Goal: Task Accomplishment & Management: Complete application form

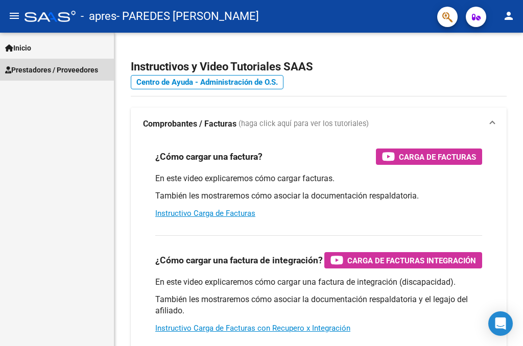
click at [72, 69] on span "Prestadores / Proveedores" at bounding box center [51, 69] width 93 height 11
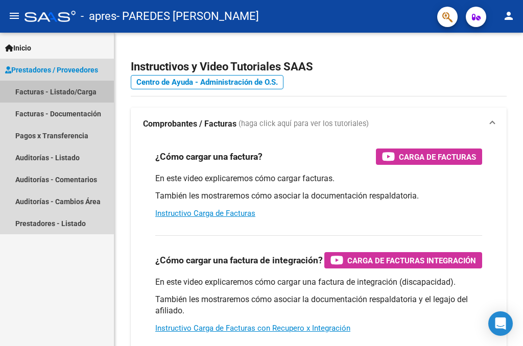
click at [72, 94] on link "Facturas - Listado/Carga" at bounding box center [57, 92] width 114 height 22
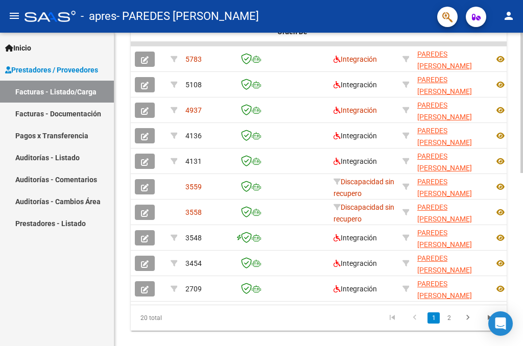
scroll to position [362, 0]
click at [523, 173] on div at bounding box center [521, 103] width 3 height 140
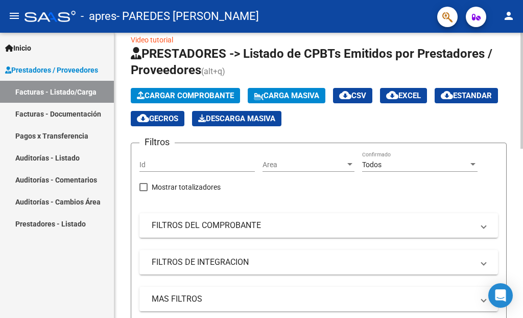
scroll to position [0, 0]
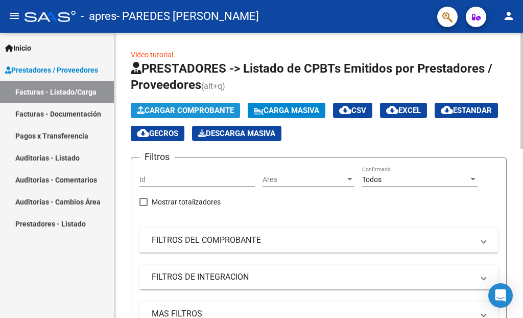
click at [218, 109] on span "Cargar Comprobante" at bounding box center [185, 110] width 97 height 9
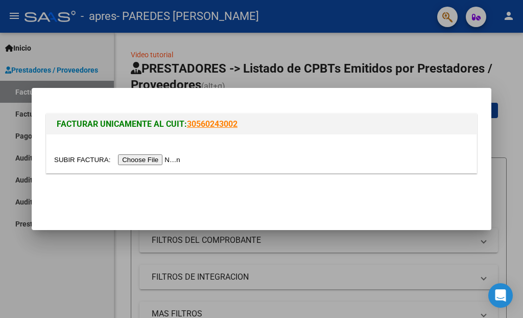
click at [171, 158] on input "file" at bounding box center [118, 159] width 129 height 11
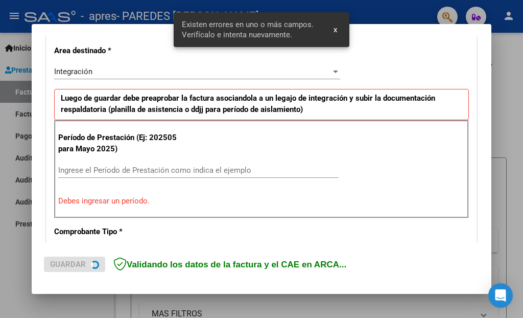
scroll to position [251, 0]
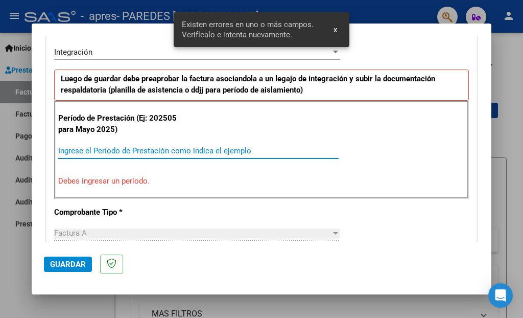
click at [215, 147] on input "Ingrese el Período de Prestación como indica el ejemplo" at bounding box center [198, 150] width 280 height 9
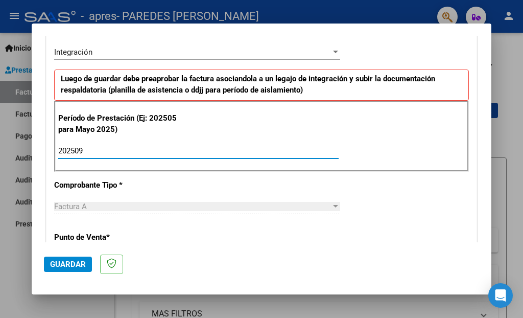
type input "202509"
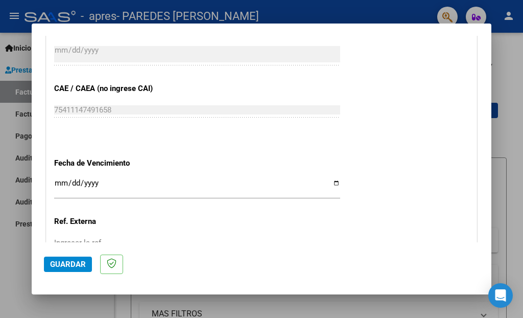
scroll to position [615, 0]
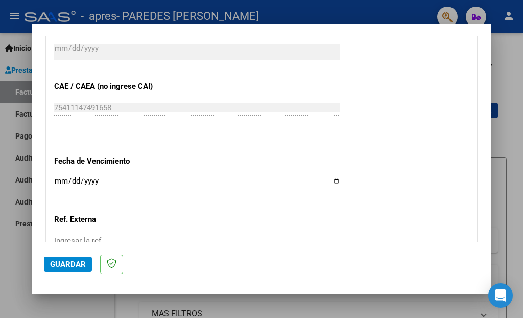
click at [333, 177] on input "Ingresar la fecha" at bounding box center [197, 185] width 286 height 16
type input "[DATE]"
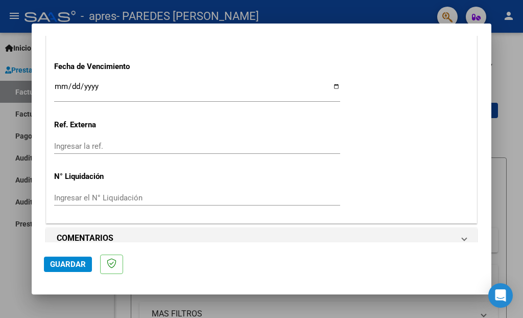
click at [59, 262] on span "Guardar" at bounding box center [68, 263] width 36 height 9
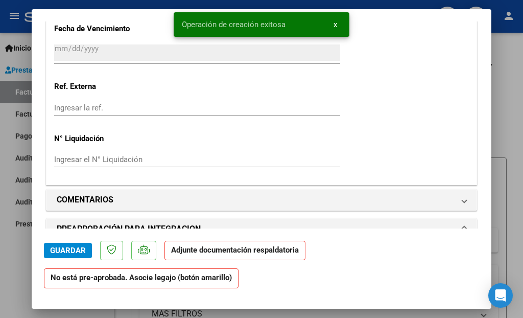
scroll to position [903, 0]
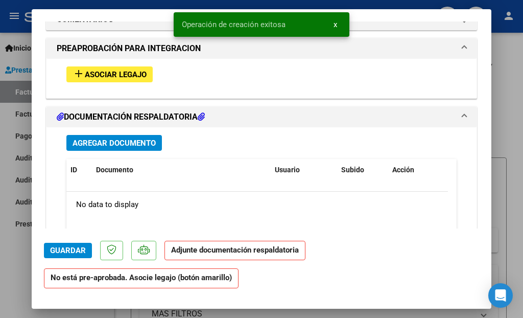
click at [131, 70] on span "Asociar Legajo" at bounding box center [116, 74] width 62 height 9
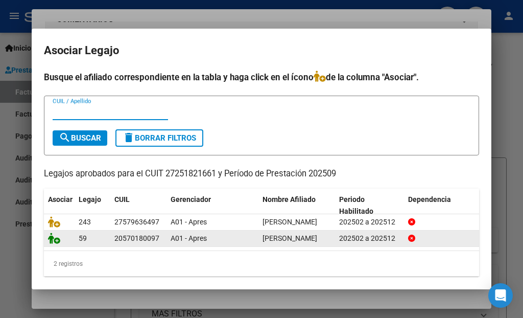
click at [58, 244] on icon at bounding box center [54, 237] width 12 height 11
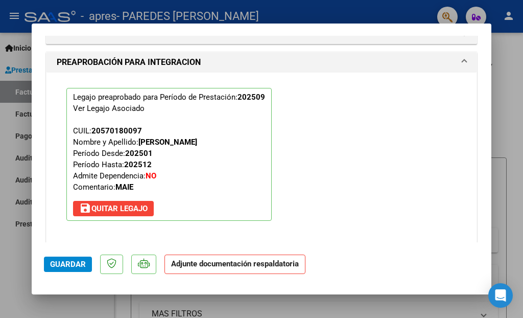
scroll to position [1110, 0]
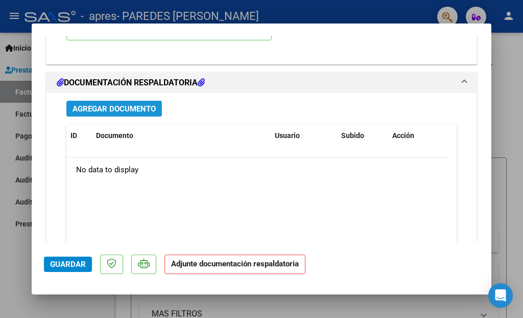
click at [104, 104] on span "Agregar Documento" at bounding box center [114, 108] width 83 height 9
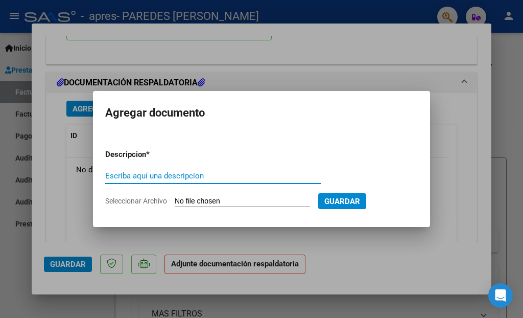
click at [168, 177] on input "Escriba aquí una descripcion" at bounding box center [213, 175] width 216 height 9
type input "ASISTENCIA"
click at [199, 199] on input "Seleccionar Archivo" at bounding box center [242, 202] width 135 height 10
type input "C:\fakepath\Ali Insua Septiembre 2025.pdf"
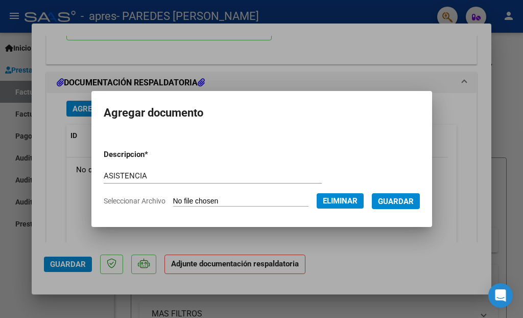
click at [402, 191] on form "Descripcion * ASISTENCIA Escriba aquí una descripcion Seleccionar Archivo Elimi…" at bounding box center [262, 177] width 316 height 73
click at [403, 201] on span "Guardar" at bounding box center [396, 201] width 36 height 9
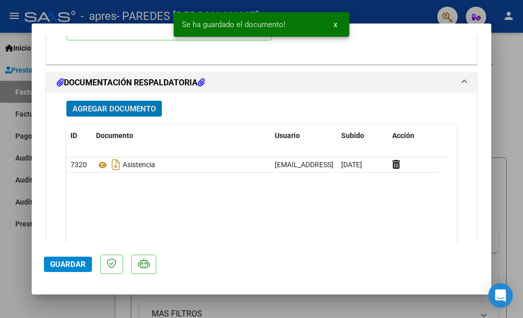
click at [78, 261] on span "Guardar" at bounding box center [68, 263] width 36 height 9
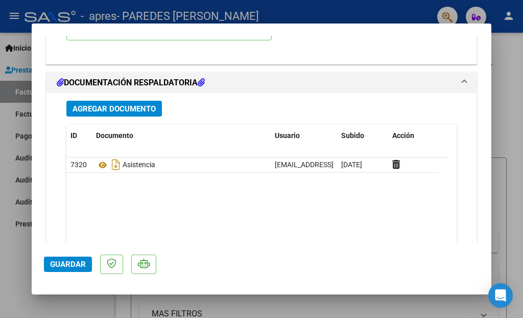
click at [69, 271] on button "Guardar" at bounding box center [68, 263] width 48 height 15
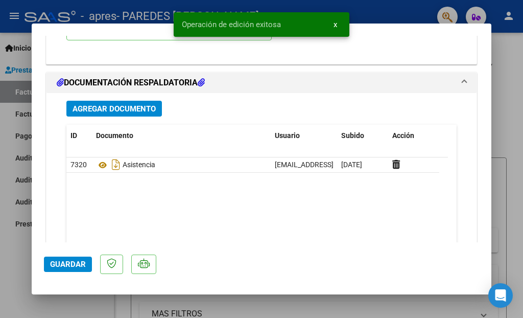
click at [509, 78] on div at bounding box center [261, 159] width 523 height 318
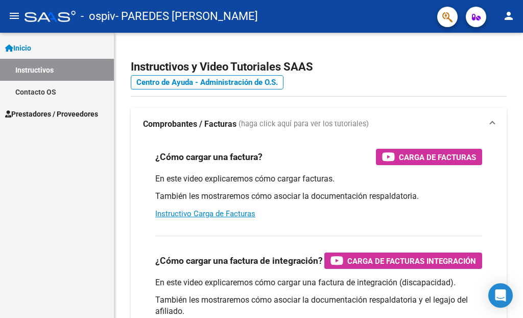
click at [74, 112] on span "Prestadores / Proveedores" at bounding box center [51, 113] width 93 height 11
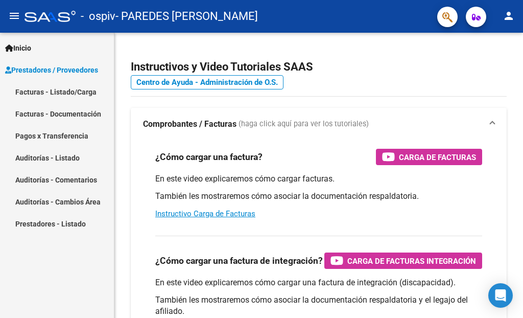
click at [76, 134] on mat-nav-list "Facturas - Listado/Carga Facturas - Documentación Pagos x Transferencia Auditor…" at bounding box center [57, 158] width 114 height 154
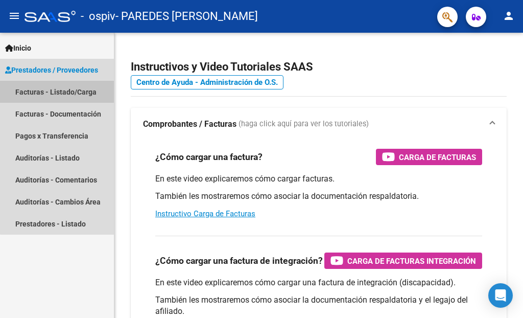
click at [76, 88] on link "Facturas - Listado/Carga" at bounding box center [57, 92] width 114 height 22
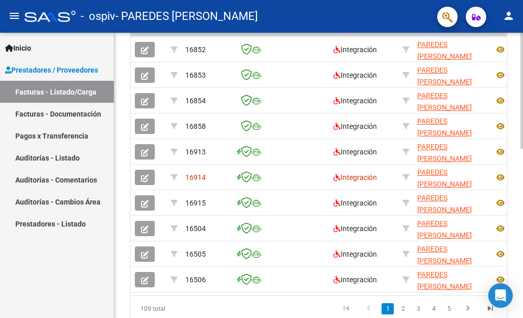
scroll to position [370, 0]
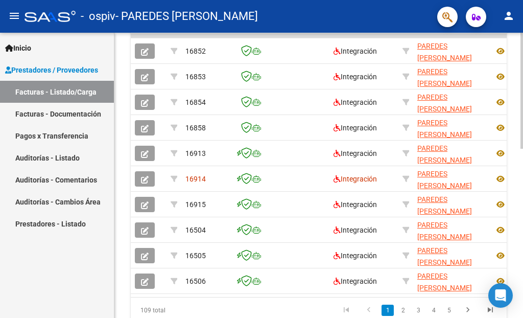
click at [512, 230] on div "Video tutorial PRESTADORES -> Listado de CPBTs Emitidos por Prestadores / Prove…" at bounding box center [319, 8] width 411 height 693
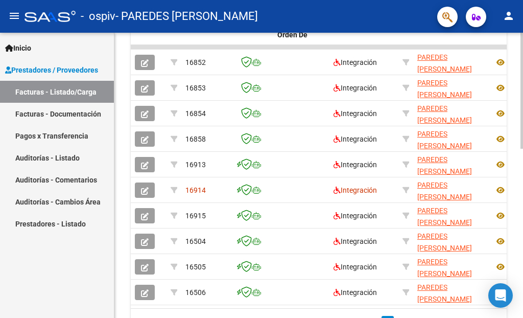
click at [523, 149] on div at bounding box center [521, 91] width 3 height 116
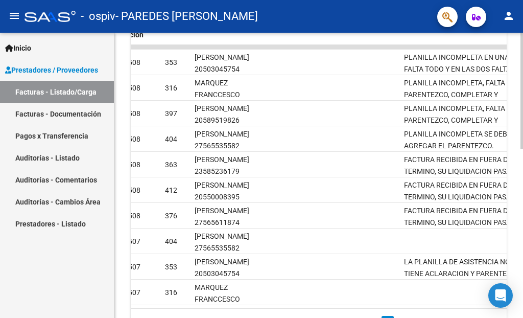
scroll to position [0, 1356]
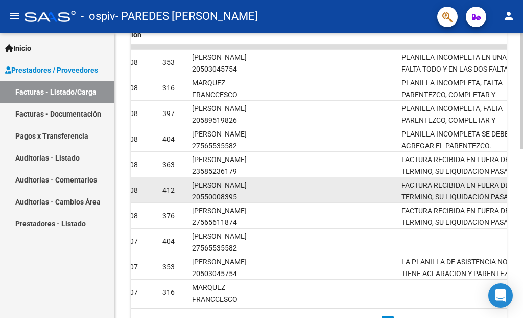
click at [403, 190] on div "FACTURA RECIBIDA EN FUERA DE TERMINO, SU LIQUIDACION PASARA AL SIGUIENTE MES. P…" at bounding box center [461, 189] width 120 height 21
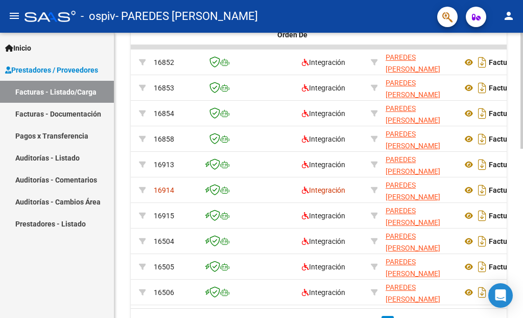
scroll to position [0, 0]
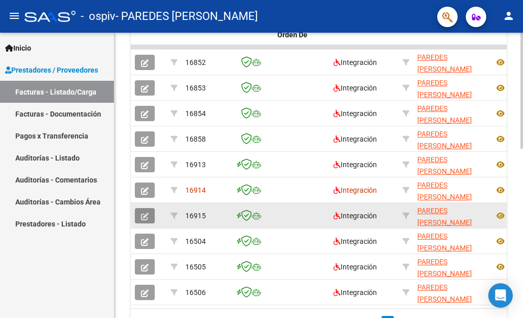
click at [140, 214] on button "button" at bounding box center [145, 215] width 20 height 15
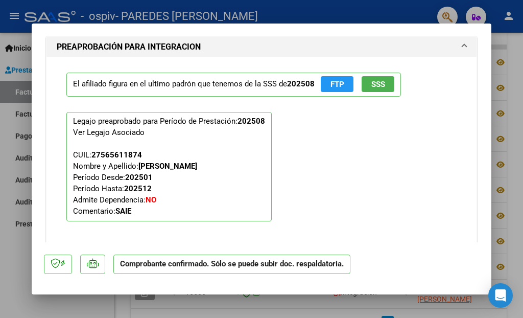
scroll to position [1264, 0]
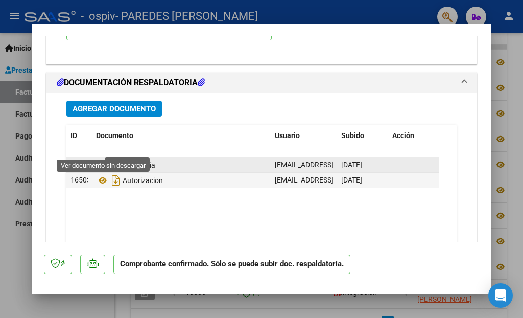
click at [103, 159] on icon at bounding box center [102, 165] width 13 height 12
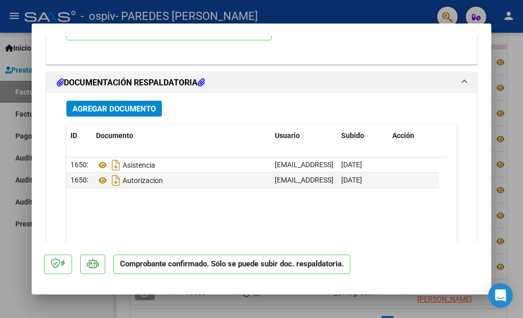
click at [0, 154] on div at bounding box center [261, 159] width 523 height 318
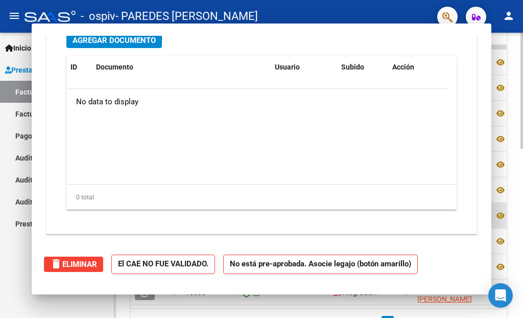
scroll to position [0, 0]
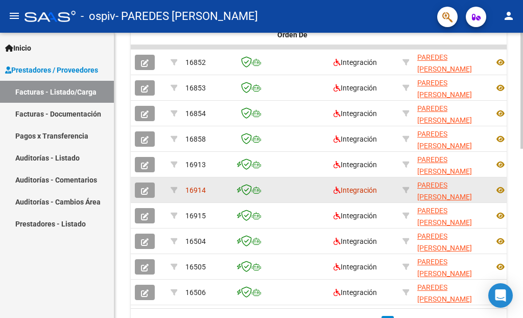
click at [145, 188] on icon "button" at bounding box center [145, 191] width 8 height 8
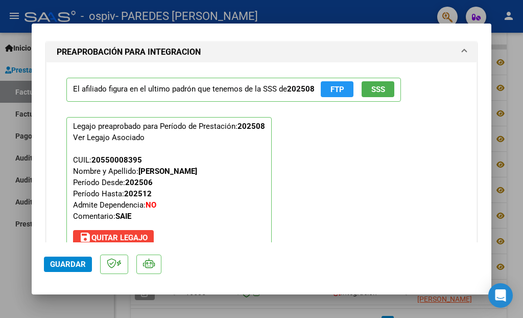
scroll to position [1344, 0]
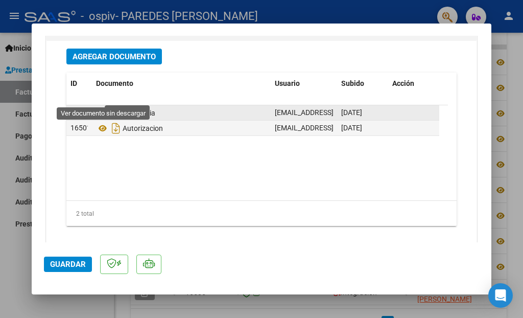
click at [99, 107] on icon at bounding box center [102, 113] width 13 height 12
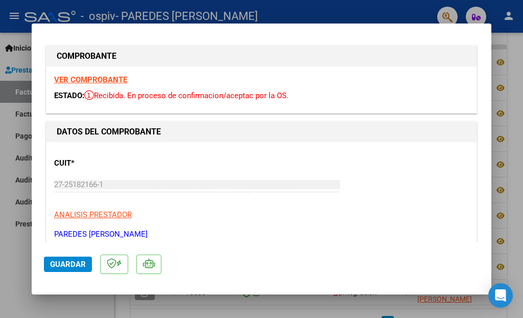
scroll to position [0, 0]
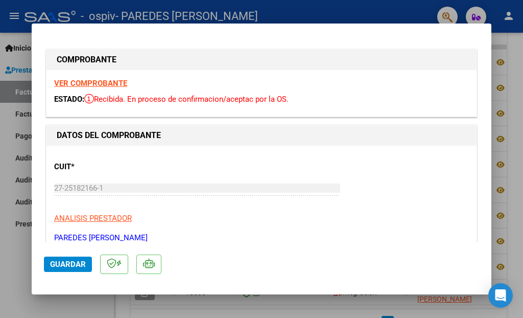
click at [13, 271] on div at bounding box center [261, 159] width 523 height 318
type input "$ 0,00"
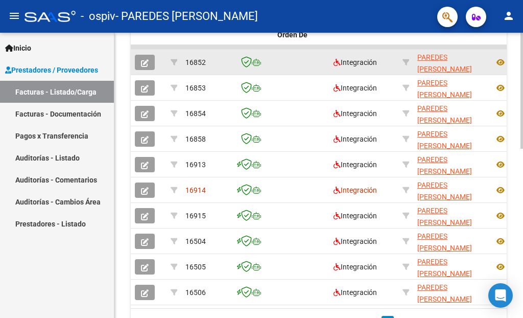
click at [144, 60] on icon "button" at bounding box center [145, 63] width 8 height 8
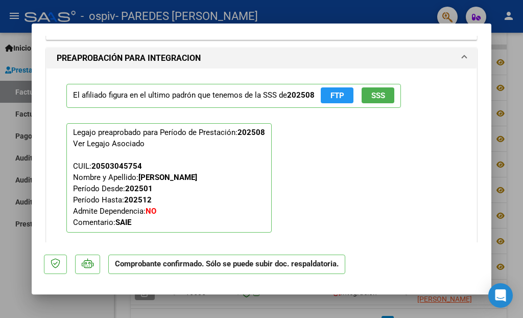
scroll to position [903, 0]
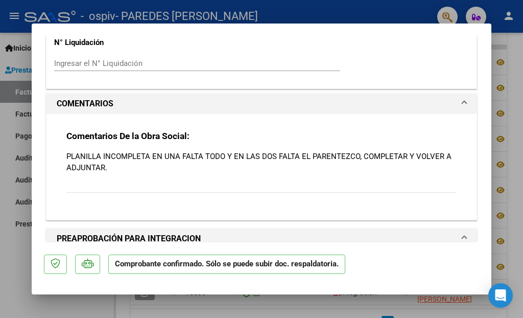
click at [13, 250] on div at bounding box center [261, 159] width 523 height 318
type input "$ 0,00"
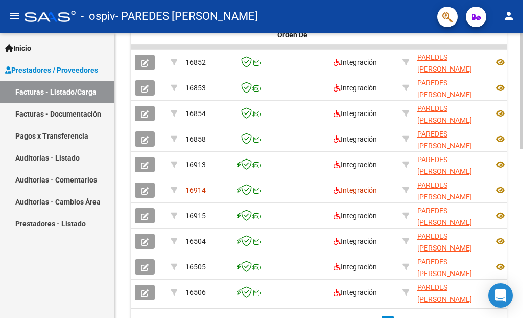
scroll to position [110, 0]
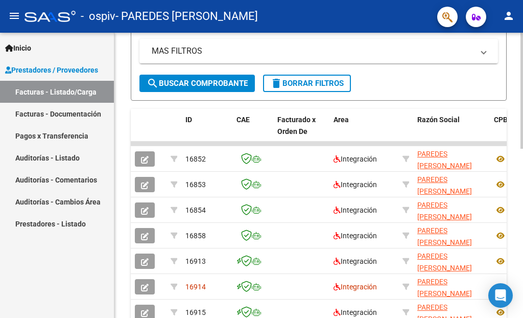
click at [523, 149] on div at bounding box center [521, 91] width 3 height 116
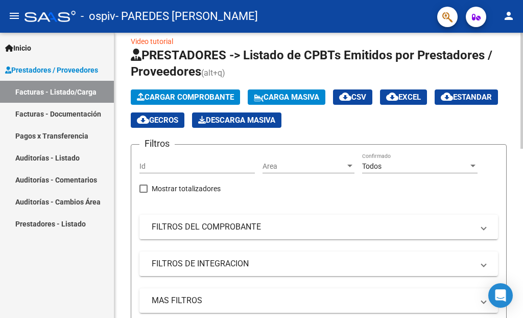
click at [195, 98] on span "Cargar Comprobante" at bounding box center [185, 96] width 97 height 9
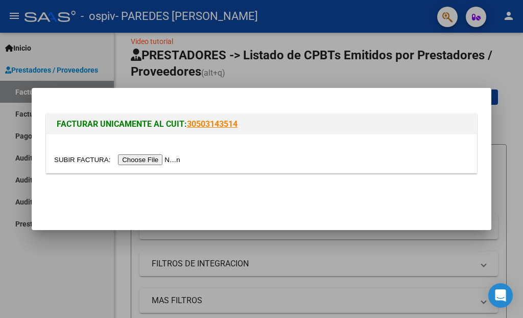
click at [168, 164] on input "file" at bounding box center [118, 159] width 129 height 11
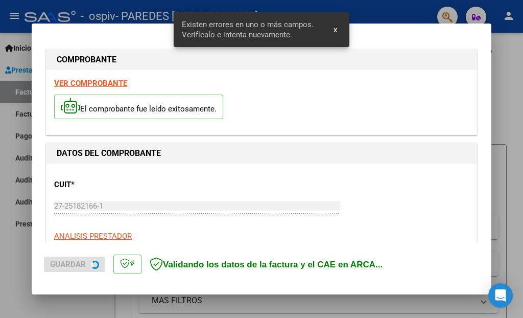
scroll to position [232, 0]
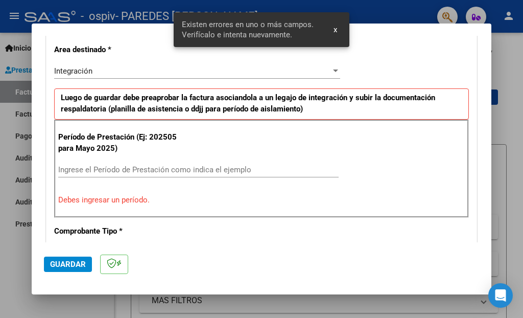
click at [190, 171] on input "Ingrese el Período de Prestación como indica el ejemplo" at bounding box center [198, 169] width 280 height 9
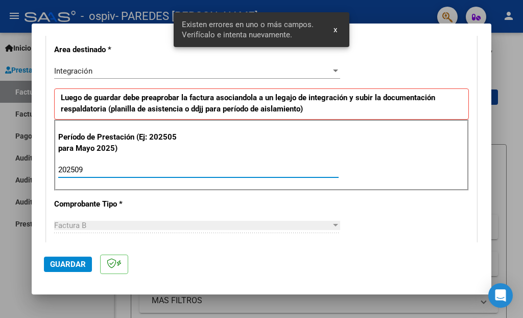
type input "202509"
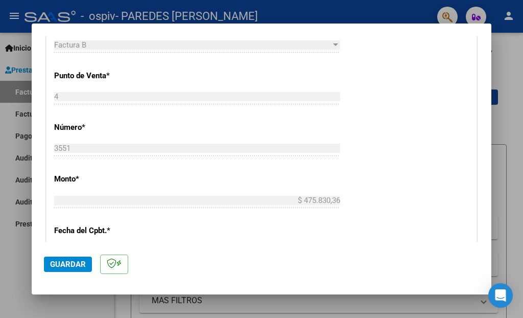
scroll to position [594, 0]
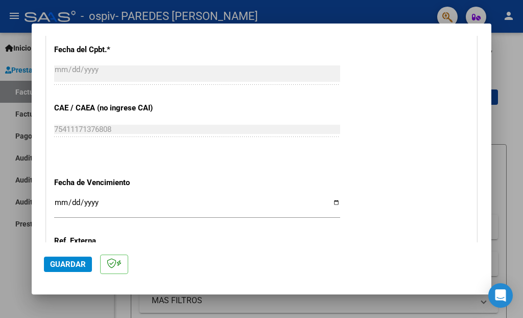
click at [333, 198] on input "Ingresar la fecha" at bounding box center [197, 206] width 286 height 16
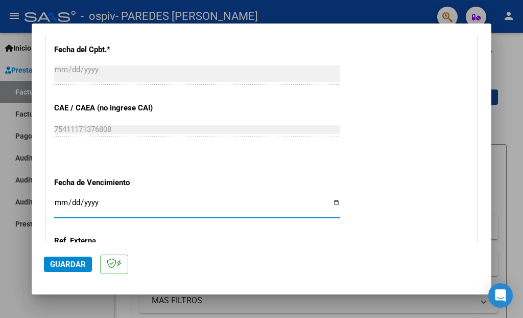
type input "[DATE]"
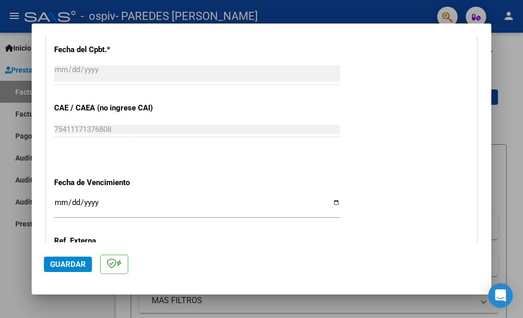
scroll to position [709, 0]
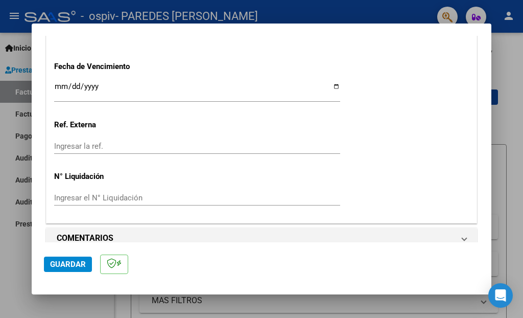
click at [80, 259] on span "Guardar" at bounding box center [68, 263] width 36 height 9
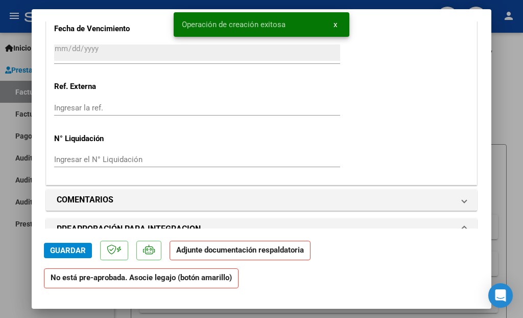
scroll to position [903, 0]
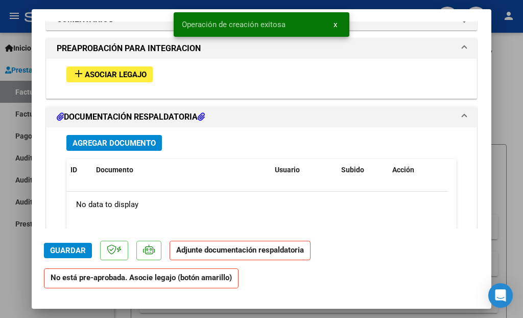
click at [100, 59] on div "add Asociar Legajo" at bounding box center [262, 74] width 406 height 31
click at [106, 70] on span "Asociar Legajo" at bounding box center [116, 74] width 62 height 9
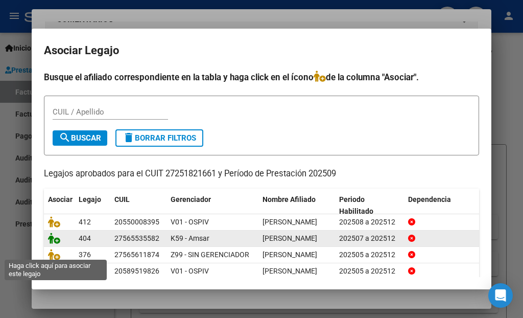
click at [55, 244] on icon at bounding box center [54, 237] width 12 height 11
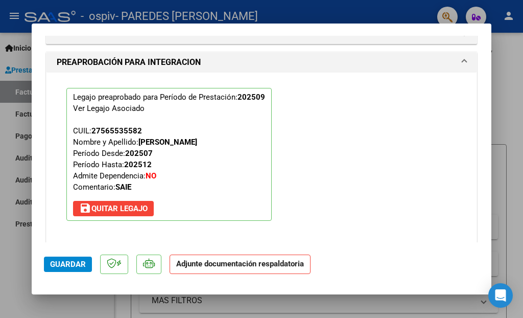
scroll to position [1110, 0]
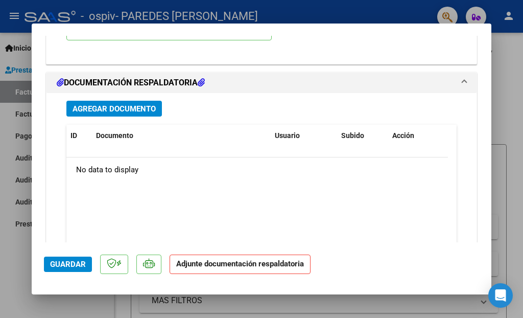
click at [112, 101] on button "Agregar Documento" at bounding box center [114, 109] width 96 height 16
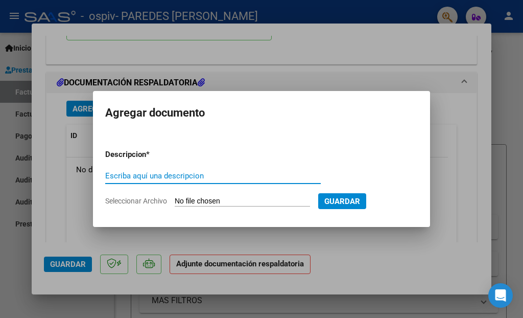
click at [160, 174] on input "Escriba aquí una descripcion" at bounding box center [213, 175] width 216 height 9
type input "ASISTENCIA"
click at [264, 198] on input "Seleccionar Archivo" at bounding box center [242, 202] width 135 height 10
type input "C:\fakepath\[PERSON_NAME].pdf"
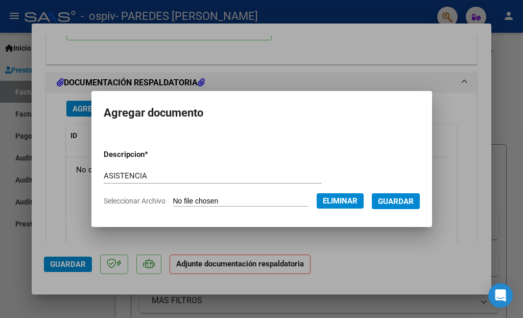
click at [404, 205] on span "Guardar" at bounding box center [396, 201] width 36 height 9
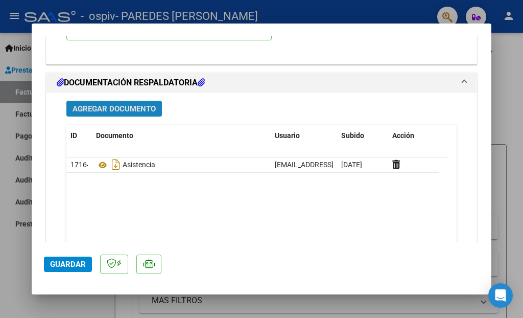
click at [113, 104] on span "Agregar Documento" at bounding box center [114, 108] width 83 height 9
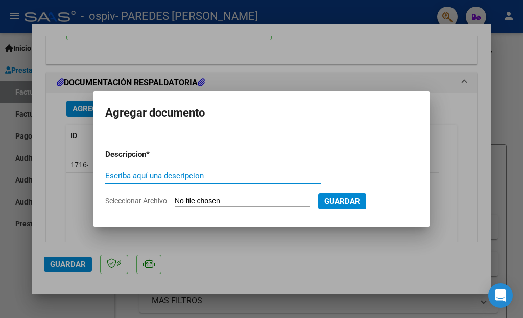
click at [182, 178] on input "Escriba aquí una descripcion" at bounding box center [213, 175] width 216 height 9
type input "AUTORIZACION"
click at [198, 199] on input "Seleccionar Archivo" at bounding box center [242, 202] width 135 height 10
type input "C:\fakepath\Autorización 2025 - [PERSON_NAME].pdf"
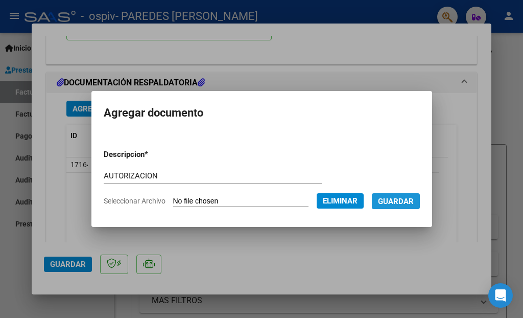
click at [415, 195] on button "Guardar" at bounding box center [396, 201] width 48 height 16
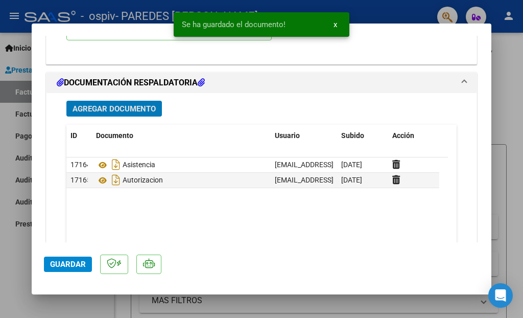
click at [78, 262] on span "Guardar" at bounding box center [68, 263] width 36 height 9
click at [502, 97] on div at bounding box center [261, 159] width 523 height 318
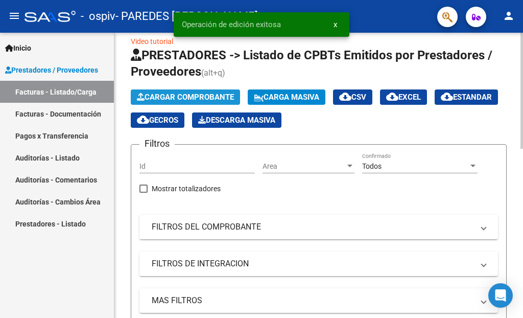
click at [186, 92] on span "Cargar Comprobante" at bounding box center [185, 96] width 97 height 9
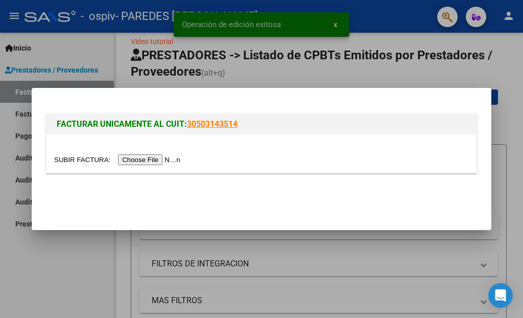
click at [167, 156] on input "file" at bounding box center [118, 159] width 129 height 11
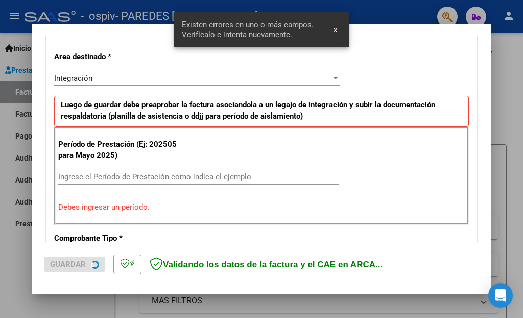
scroll to position [232, 0]
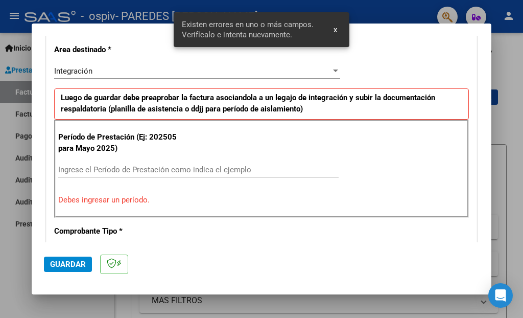
click at [245, 165] on input "Ingrese el Período de Prestación como indica el ejemplo" at bounding box center [198, 169] width 280 height 9
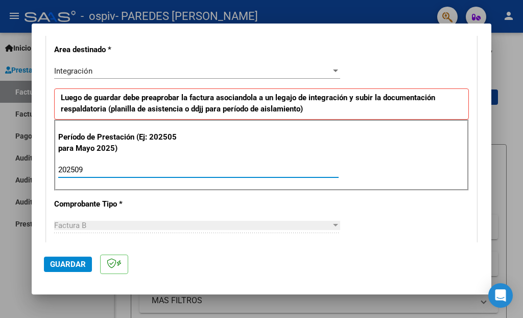
type input "202509"
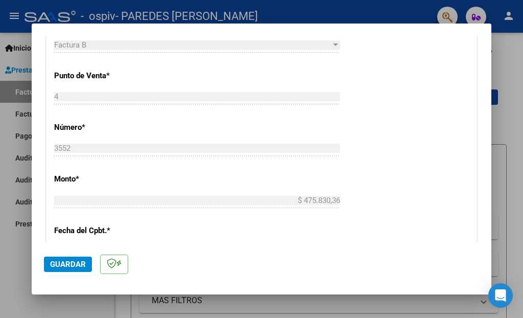
scroll to position [594, 0]
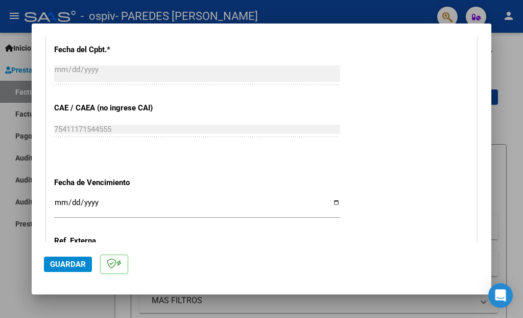
click at [328, 198] on input "Ingresar la fecha" at bounding box center [197, 206] width 286 height 16
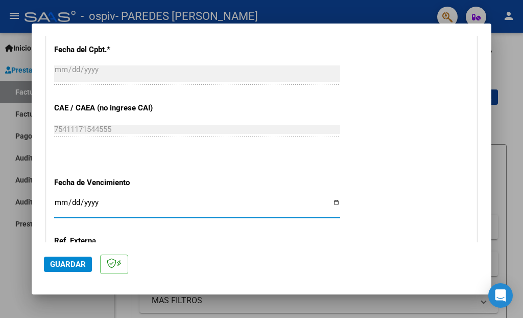
type input "[DATE]"
click at [64, 261] on span "Guardar" at bounding box center [68, 263] width 36 height 9
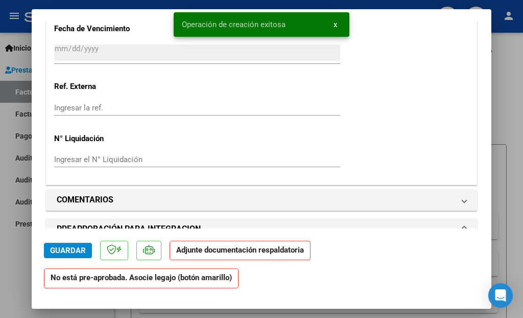
scroll to position [903, 0]
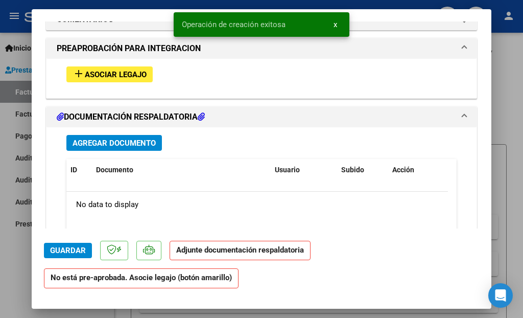
click at [121, 70] on span "Asociar Legajo" at bounding box center [116, 74] width 62 height 9
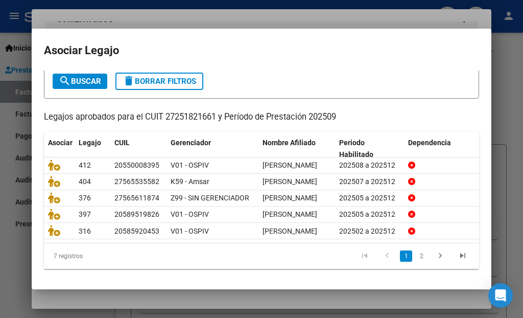
scroll to position [110, 0]
click at [434, 253] on icon "go to next page" at bounding box center [440, 257] width 13 height 12
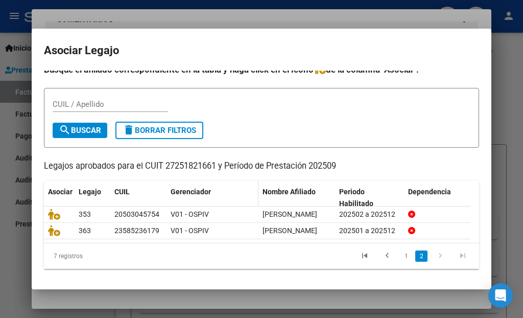
scroll to position [33, 0]
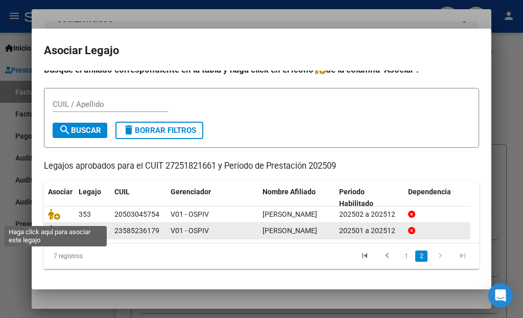
click at [57, 225] on icon at bounding box center [54, 230] width 12 height 11
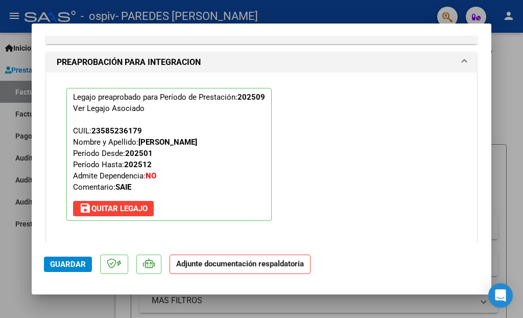
scroll to position [1110, 0]
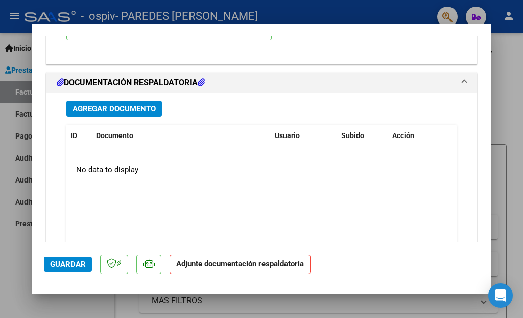
click at [137, 104] on span "Agregar Documento" at bounding box center [114, 108] width 83 height 9
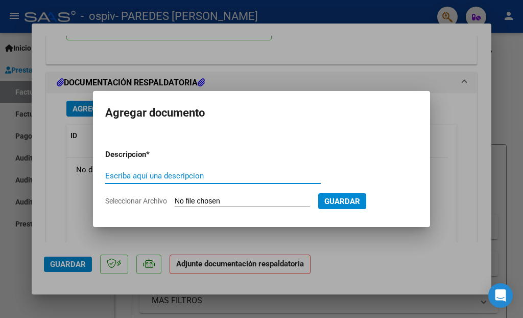
click at [199, 174] on input "Escriba aquí una descripcion" at bounding box center [213, 175] width 216 height 9
type input "AUTORIZACION"
click at [212, 199] on input "Seleccionar Archivo" at bounding box center [242, 202] width 135 height 10
type input "C:\fakepath\[PERSON_NAME] SAIE 2025.pdf"
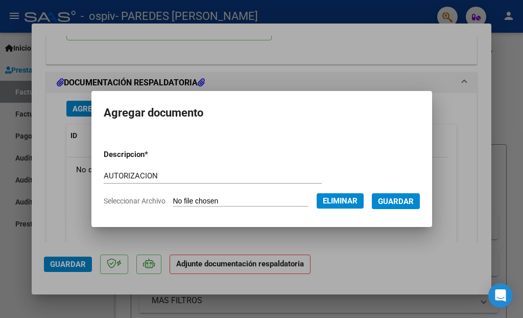
click at [403, 198] on span "Guardar" at bounding box center [396, 201] width 36 height 9
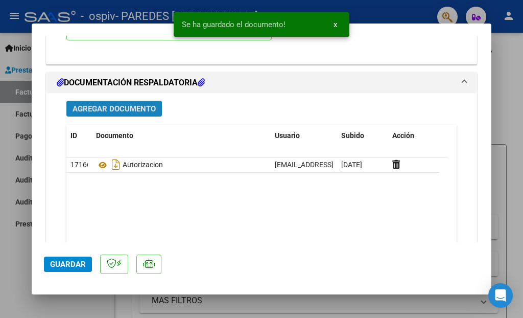
click at [145, 104] on span "Agregar Documento" at bounding box center [114, 108] width 83 height 9
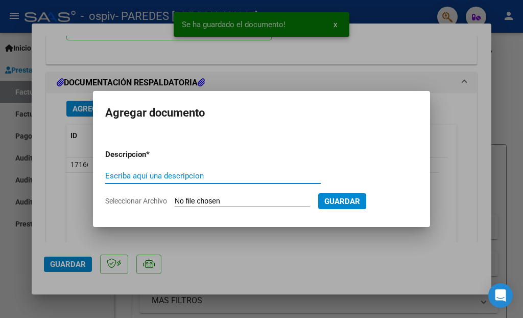
click at [187, 179] on input "Escriba aquí una descripcion" at bounding box center [213, 175] width 216 height 9
type input "ASISTENCIA"
click at [209, 199] on input "Seleccionar Archivo" at bounding box center [242, 202] width 135 height 10
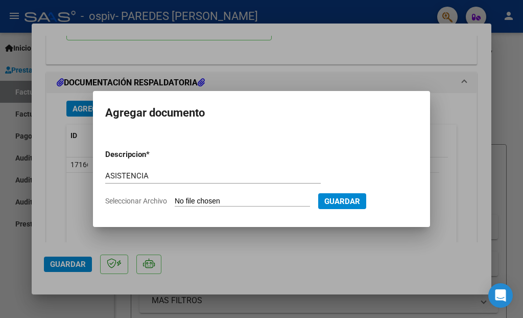
type input "C:\fakepath\[PERSON_NAME].pdf"
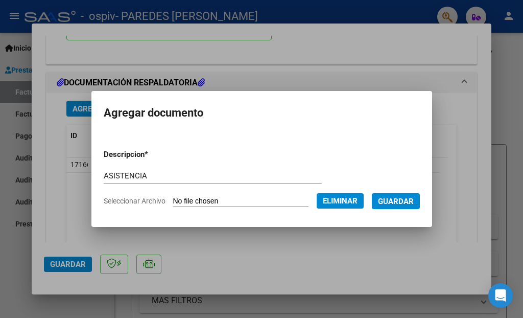
click at [398, 199] on span "Guardar" at bounding box center [396, 201] width 36 height 9
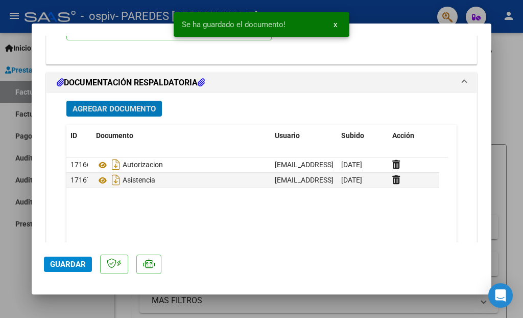
click at [63, 259] on span "Guardar" at bounding box center [68, 263] width 36 height 9
click at [509, 135] on div at bounding box center [261, 159] width 523 height 318
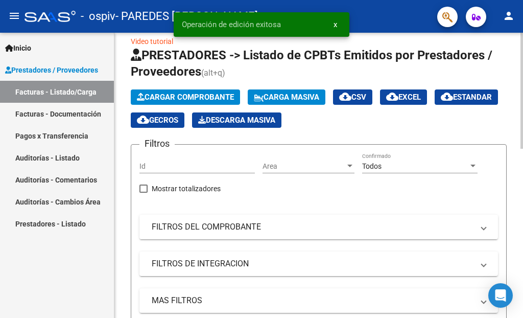
click at [160, 102] on button "Cargar Comprobante" at bounding box center [185, 96] width 109 height 15
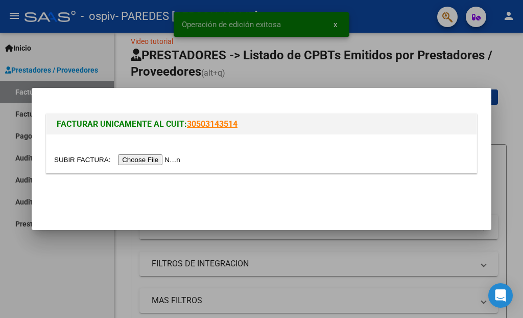
click at [349, 73] on div at bounding box center [261, 159] width 523 height 318
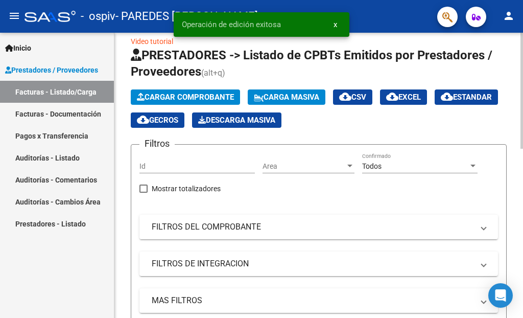
click at [295, 99] on span "Carga Masiva" at bounding box center [286, 96] width 65 height 9
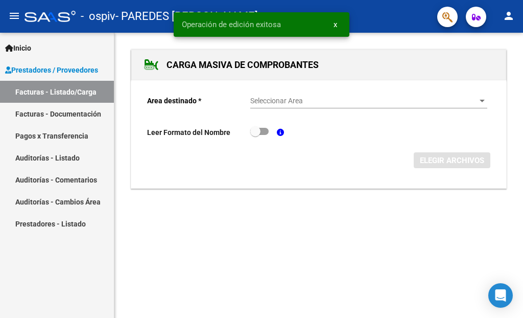
click at [310, 101] on span "Seleccionar Area" at bounding box center [364, 101] width 228 height 9
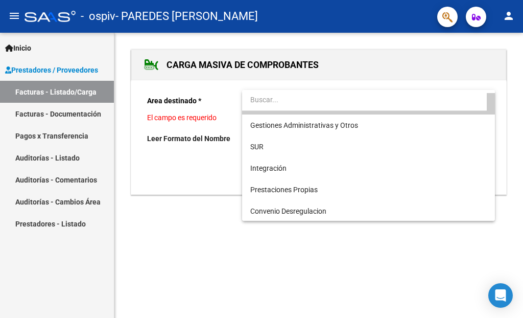
scroll to position [17, 0]
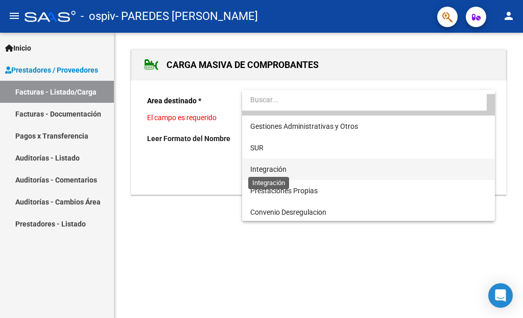
click at [285, 167] on span "Integración" at bounding box center [268, 169] width 36 height 8
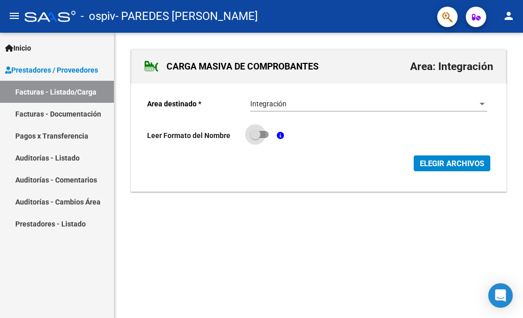
click at [256, 134] on span at bounding box center [255, 134] width 10 height 10
click at [255, 138] on input "checkbox" at bounding box center [255, 138] width 1 height 1
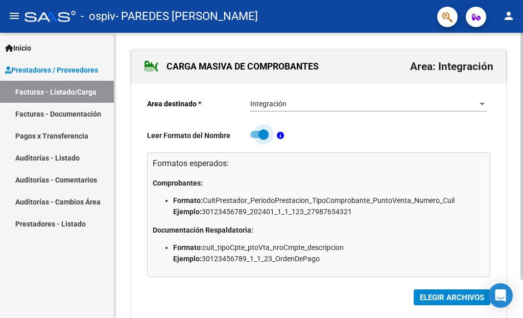
click at [260, 134] on span at bounding box center [263, 134] width 10 height 10
click at [255, 138] on input "checkbox" at bounding box center [255, 138] width 1 height 1
checkbox input "false"
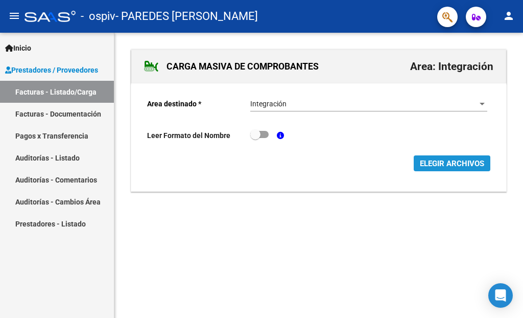
click at [447, 165] on span "ELEGIR ARCHIVOS" at bounding box center [452, 163] width 64 height 9
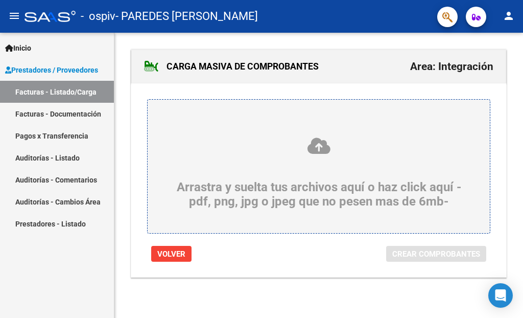
click at [321, 161] on div "Arrastra y suelta tus archivos aquí o haz click aquí -pdf, png, jpg o jpeg que …" at bounding box center [318, 172] width 293 height 72
click at [0, 0] on input "Arrastra y suelta tus archivos aquí o haz click aquí -pdf, png, jpg o jpeg que …" at bounding box center [0, 0] width 0 height 0
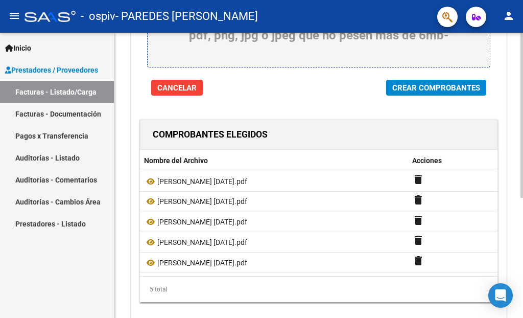
scroll to position [168, 0]
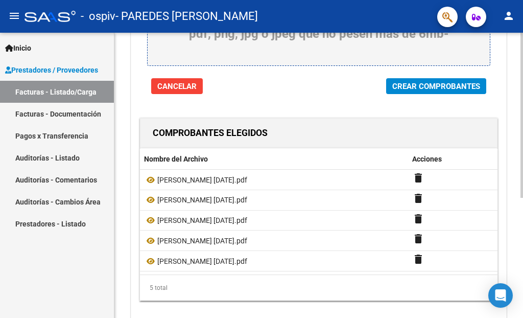
click at [520, 198] on div at bounding box center [521, 115] width 3 height 165
click at [454, 87] on span "Crear Comprobantes" at bounding box center [436, 86] width 88 height 9
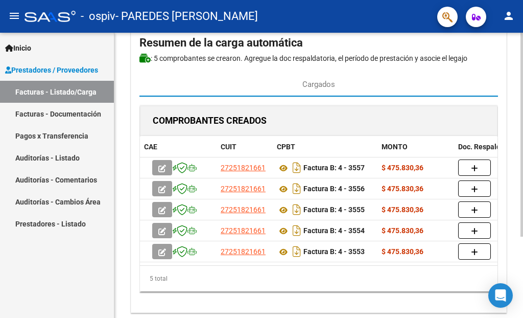
scroll to position [80, 0]
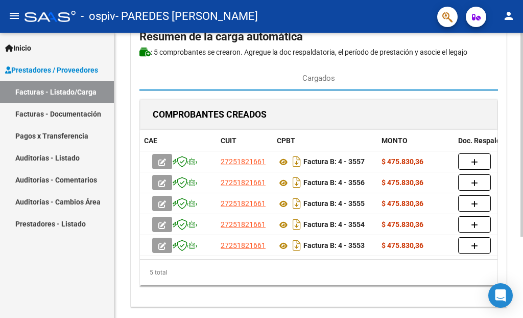
click at [516, 152] on div "CARGA MASIVA DE COMPROBANTES Area: Integración Finalizar Resumen de la carga au…" at bounding box center [319, 148] width 411 height 390
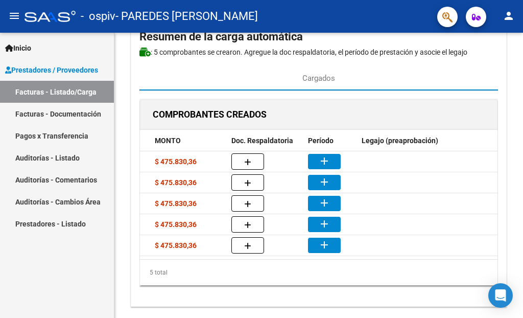
scroll to position [0, 196]
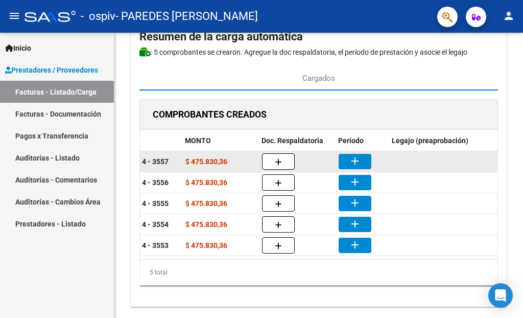
click at [357, 157] on mat-icon "add" at bounding box center [355, 161] width 12 height 12
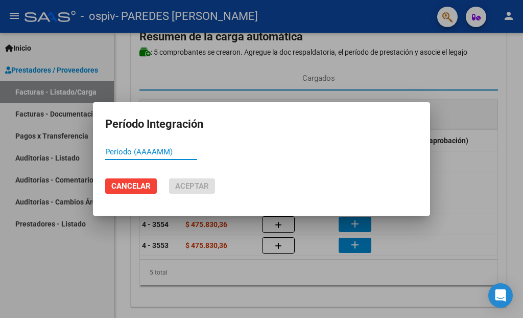
click at [176, 156] on input "Período (AAAAMM)" at bounding box center [151, 151] width 92 height 9
click at [210, 144] on div "Período (AAAAMM)" at bounding box center [261, 156] width 313 height 25
click at [192, 148] on input "Período (AAAAMM)" at bounding box center [151, 151] width 92 height 9
type input "202509"
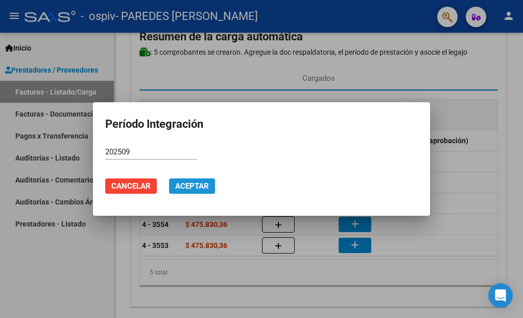
click at [193, 181] on span "Aceptar" at bounding box center [192, 185] width 34 height 9
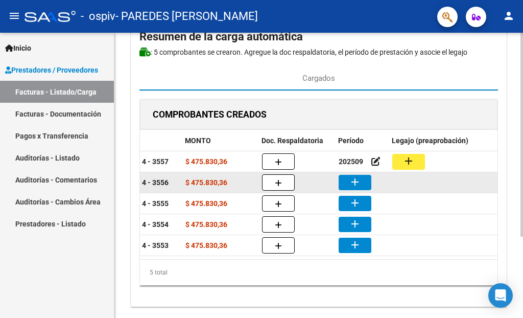
click at [368, 180] on button "add" at bounding box center [355, 182] width 33 height 15
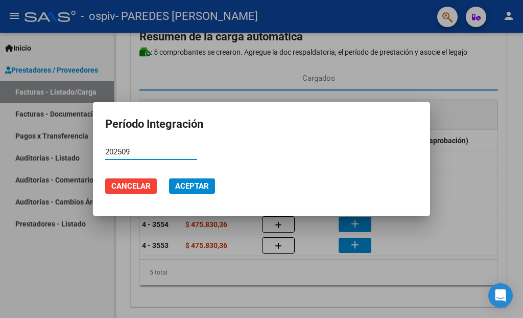
type input "202509"
click at [202, 185] on span "Aceptar" at bounding box center [192, 185] width 34 height 9
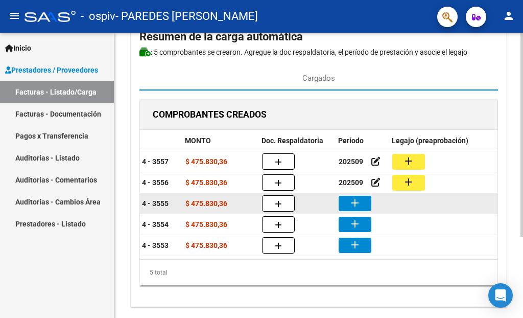
click at [357, 201] on mat-icon "add" at bounding box center [355, 203] width 12 height 12
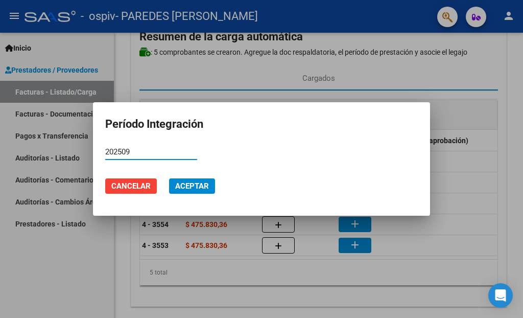
type input "202509"
click at [212, 182] on button "Aceptar" at bounding box center [192, 185] width 46 height 15
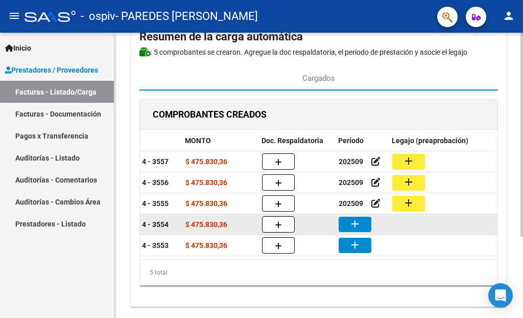
click at [356, 228] on mat-icon "add" at bounding box center [355, 224] width 12 height 12
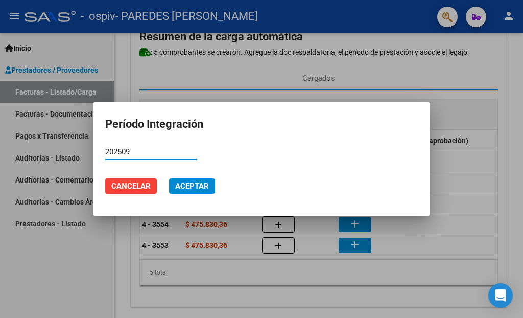
type input "202509"
click at [202, 192] on button "Aceptar" at bounding box center [192, 185] width 46 height 15
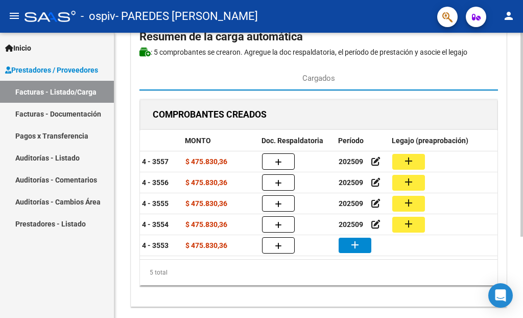
scroll to position [114, 0]
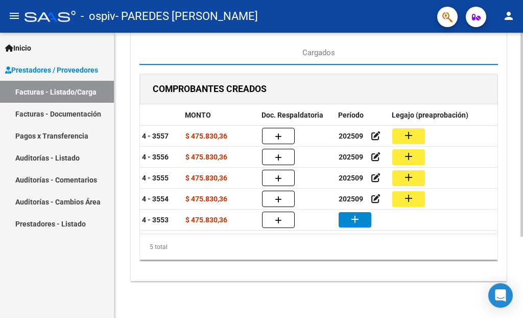
click at [523, 183] on div at bounding box center [521, 135] width 3 height 204
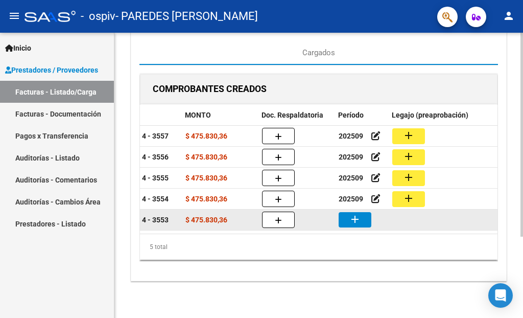
click at [357, 214] on mat-icon "add" at bounding box center [355, 219] width 12 height 12
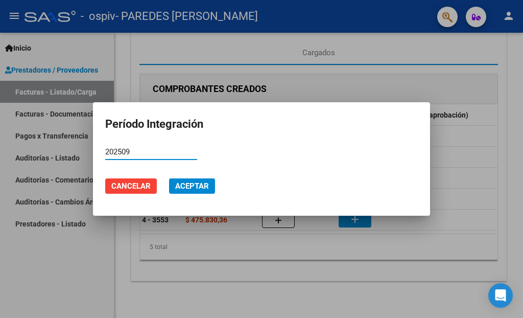
type input "202509"
click at [203, 188] on span "Aceptar" at bounding box center [192, 185] width 34 height 9
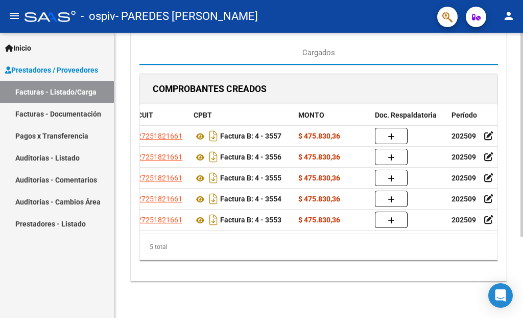
scroll to position [0, 0]
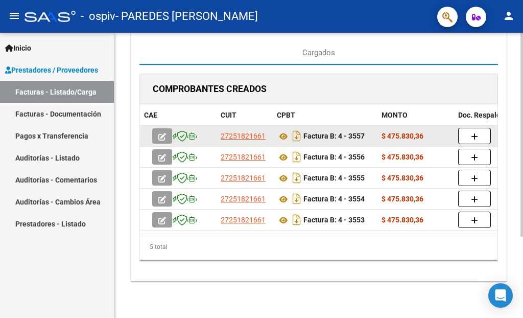
click at [163, 133] on icon "button" at bounding box center [162, 137] width 8 height 8
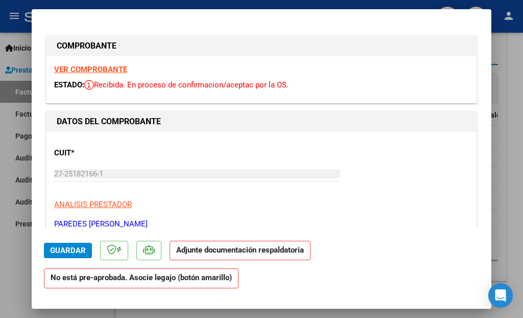
click at [508, 64] on div at bounding box center [261, 159] width 523 height 318
type input "$ 0,00"
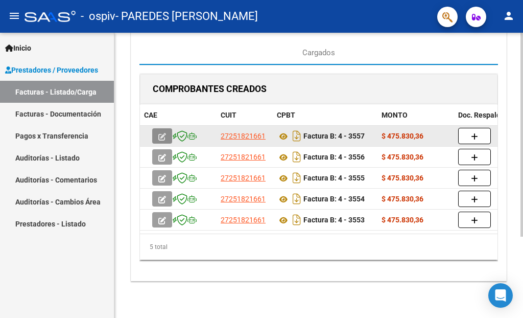
click at [160, 133] on icon "button" at bounding box center [162, 137] width 8 height 8
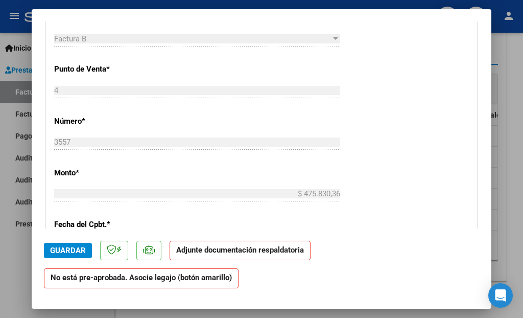
click at [506, 93] on div at bounding box center [261, 159] width 523 height 318
type input "$ 0,00"
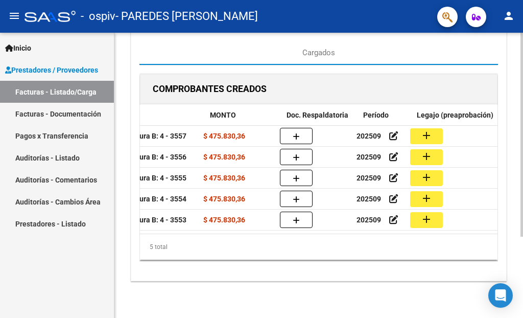
scroll to position [0, 181]
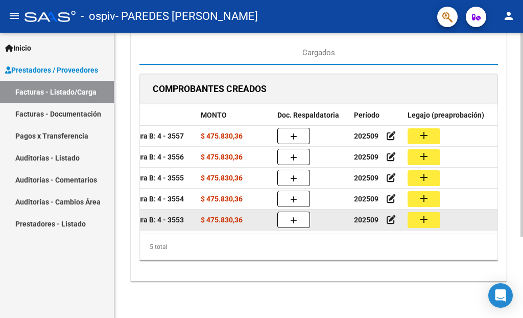
click at [423, 213] on mat-icon "add" at bounding box center [424, 219] width 12 height 12
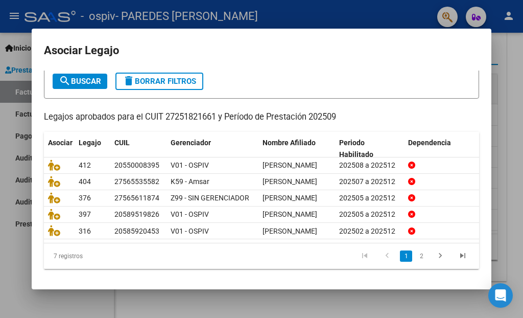
scroll to position [110, 0]
click at [434, 256] on icon "go to next page" at bounding box center [440, 257] width 13 height 12
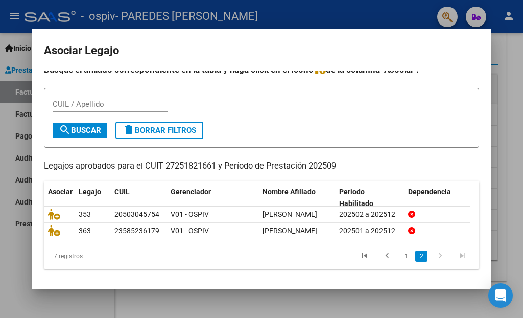
scroll to position [33, 0]
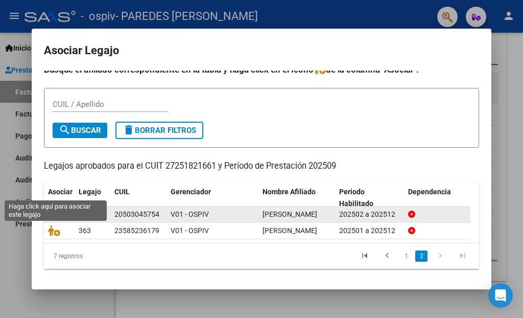
click at [56, 208] on icon at bounding box center [54, 213] width 12 height 11
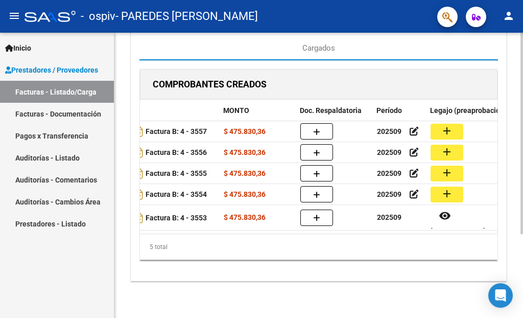
scroll to position [0, 153]
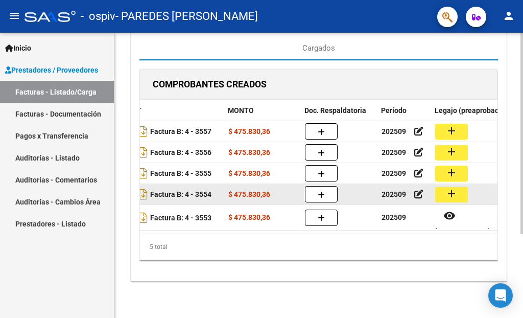
click at [452, 187] on mat-icon "add" at bounding box center [451, 193] width 12 height 12
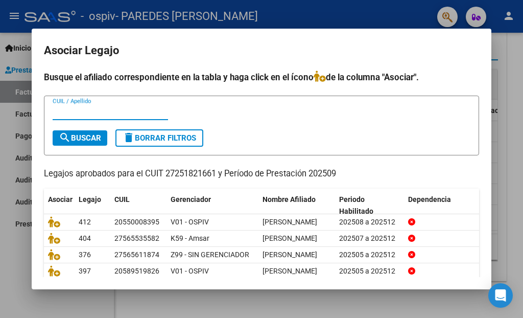
scroll to position [110, 0]
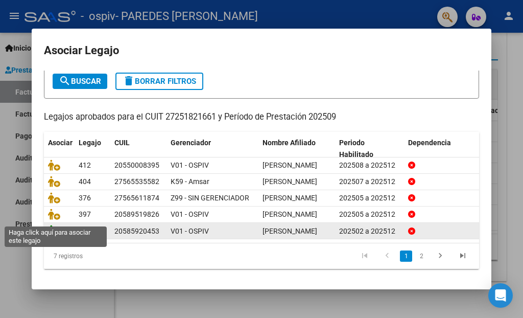
click at [52, 225] on icon at bounding box center [54, 230] width 12 height 11
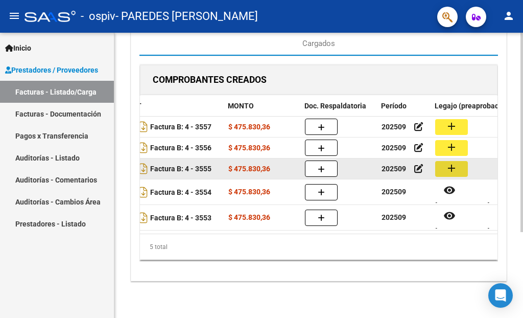
click at [455, 166] on mat-icon "add" at bounding box center [451, 168] width 12 height 12
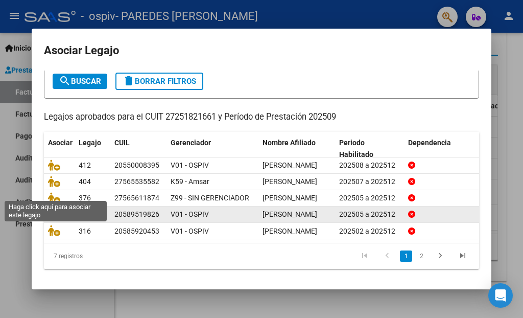
click at [56, 208] on icon at bounding box center [54, 213] width 12 height 11
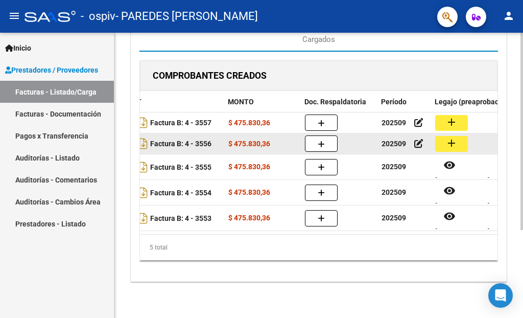
click at [446, 144] on mat-icon "add" at bounding box center [451, 143] width 12 height 12
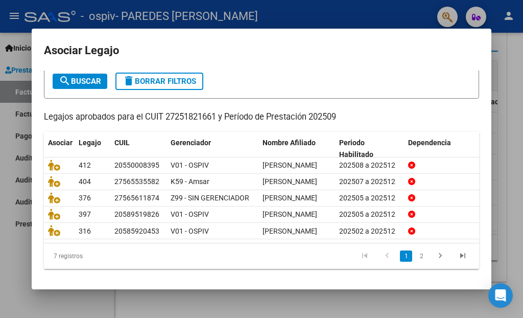
scroll to position [73, 0]
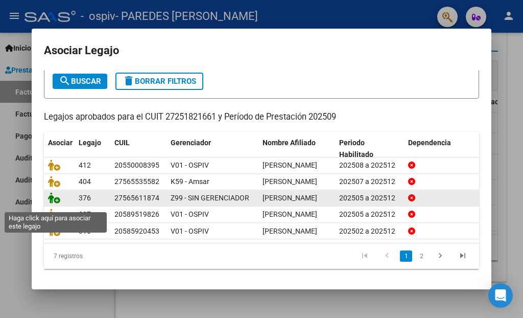
click at [53, 203] on icon at bounding box center [54, 197] width 12 height 11
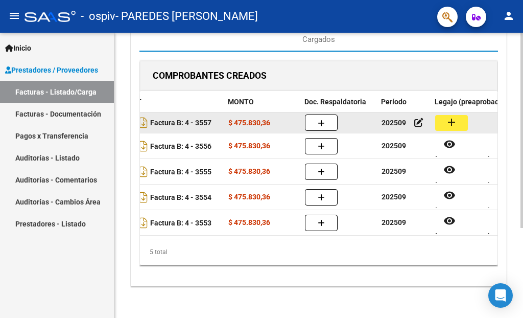
click at [458, 119] on button "add" at bounding box center [451, 123] width 33 height 16
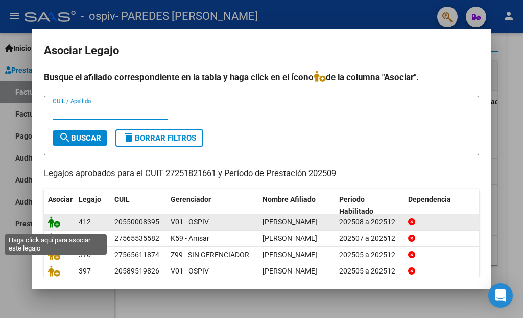
click at [58, 227] on icon at bounding box center [54, 221] width 12 height 11
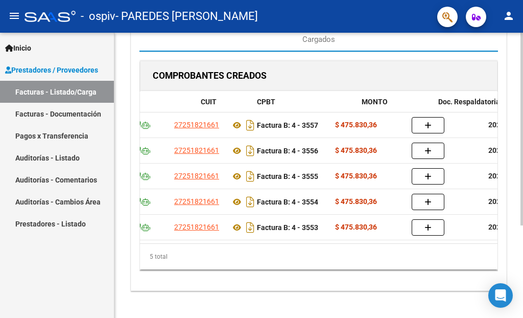
scroll to position [0, 0]
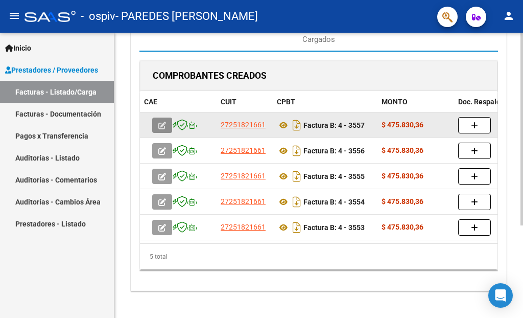
click at [163, 122] on icon "button" at bounding box center [162, 126] width 8 height 8
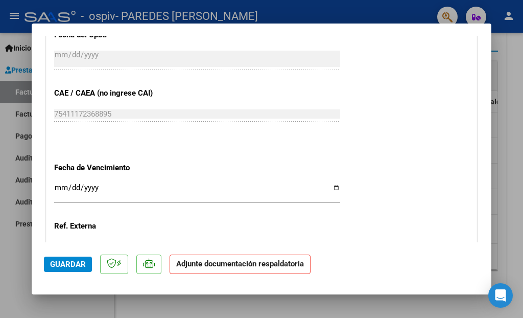
scroll to position [574, 0]
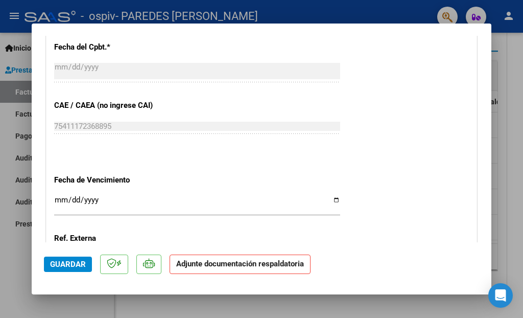
click at [332, 196] on input "Ingresar la fecha" at bounding box center [197, 204] width 286 height 16
type input "[DATE]"
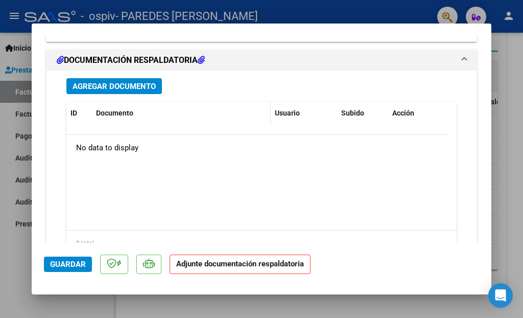
scroll to position [1164, 0]
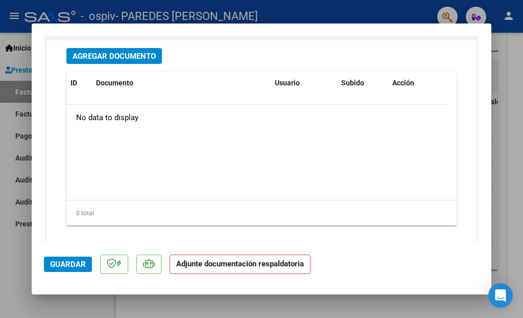
click at [133, 48] on button "Agregar Documento" at bounding box center [114, 56] width 96 height 16
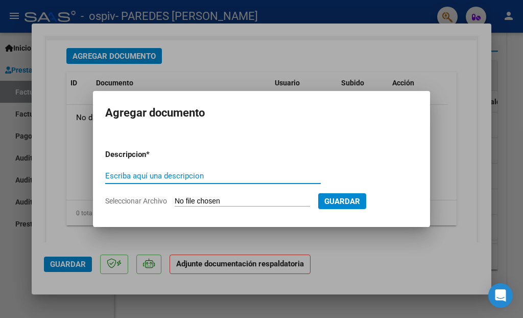
click at [194, 180] on div "Escriba aquí una descripcion" at bounding box center [213, 175] width 216 height 15
click at [193, 174] on input "Escriba aquí una descripcion" at bounding box center [213, 175] width 216 height 9
type input "ASISTENCIA"
click at [208, 200] on input "Seleccionar Archivo" at bounding box center [242, 202] width 135 height 10
type input "C:\fakepath\[PERSON_NAME] [DATE].pdf"
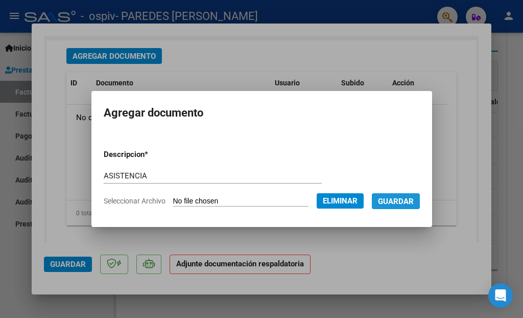
click at [409, 200] on span "Guardar" at bounding box center [396, 201] width 36 height 9
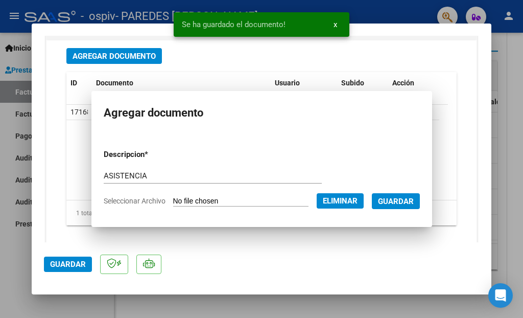
scroll to position [1161, 0]
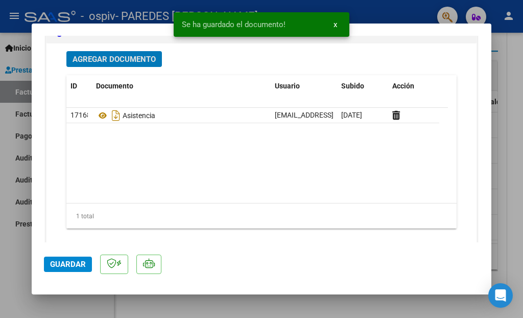
click at [136, 51] on button "Agregar Documento" at bounding box center [114, 59] width 96 height 16
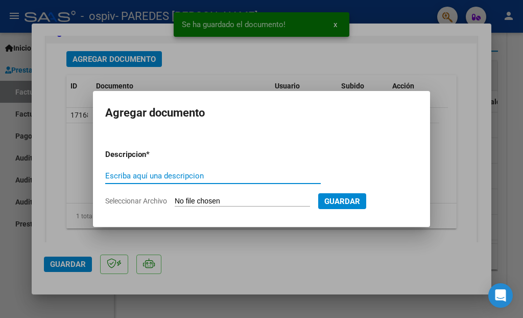
click at [221, 178] on input "Escriba aquí una descripcion" at bounding box center [213, 175] width 216 height 9
type input "AUTORIZACION"
click at [227, 199] on input "Seleccionar Archivo" at bounding box center [242, 202] width 135 height 10
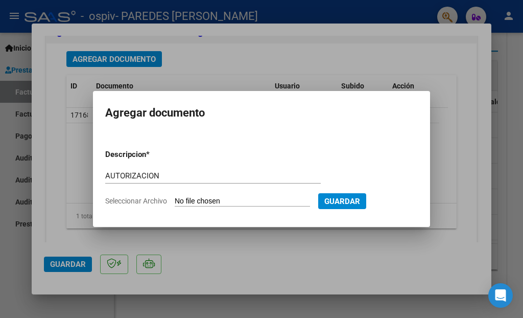
type input "C:\fakepath\[PERSON_NAME] SAIE 2025.pdf"
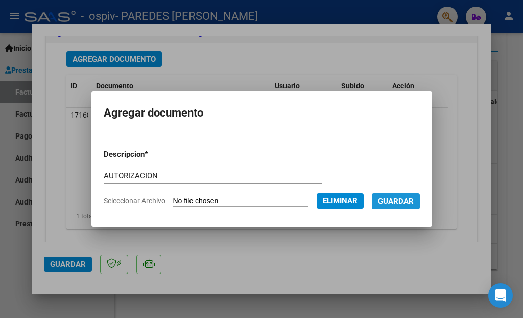
click at [409, 203] on span "Guardar" at bounding box center [396, 201] width 36 height 9
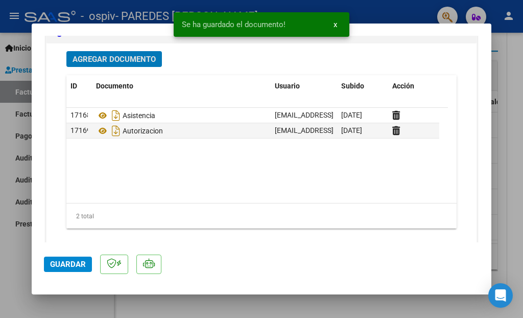
click at [69, 263] on span "Guardar" at bounding box center [68, 263] width 36 height 9
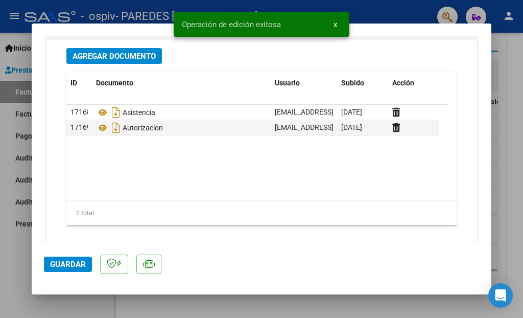
click at [509, 125] on div at bounding box center [261, 159] width 523 height 318
type input "$ 0,00"
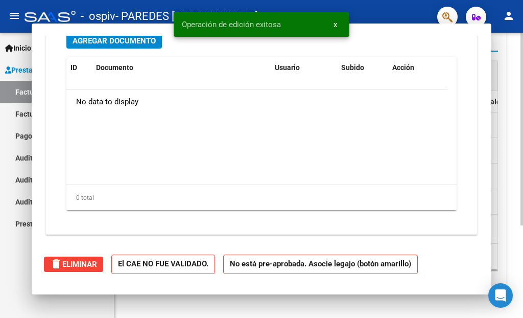
scroll to position [1051, 0]
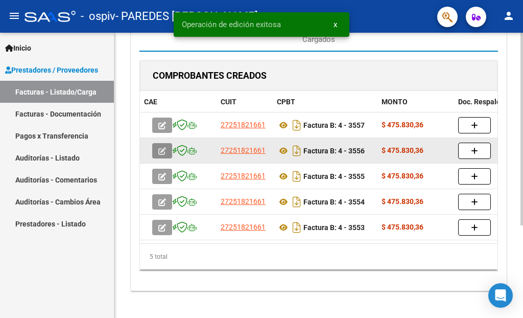
click at [162, 148] on icon "button" at bounding box center [162, 151] width 8 height 8
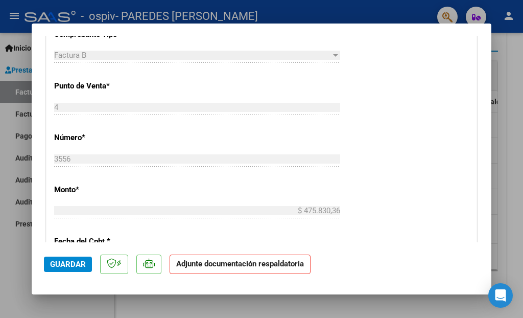
scroll to position [561, 0]
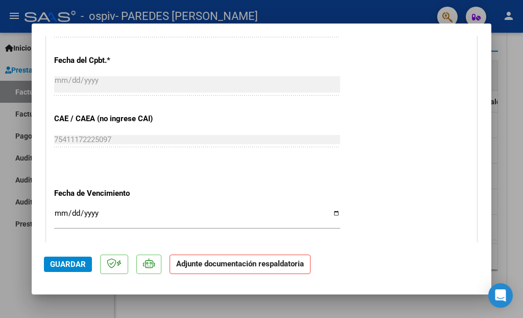
click at [330, 209] on input "Ingresar la fecha" at bounding box center [197, 217] width 286 height 16
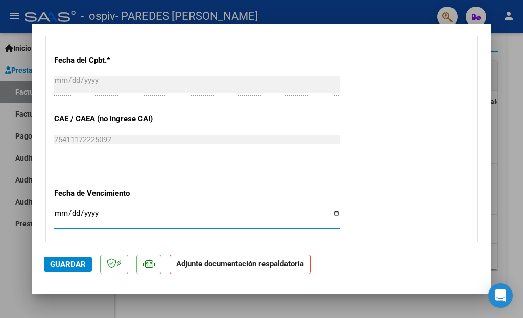
type input "[DATE]"
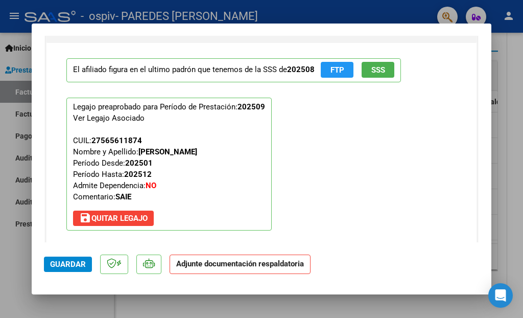
scroll to position [1102, 0]
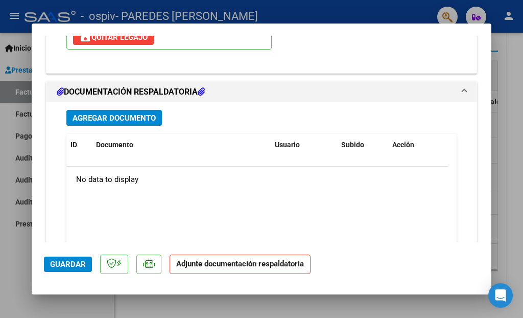
click at [119, 113] on span "Agregar Documento" at bounding box center [114, 117] width 83 height 9
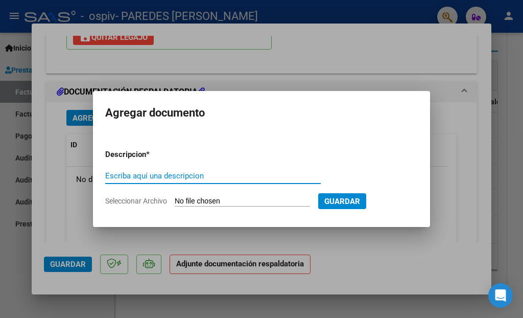
click at [180, 177] on input "Escriba aquí una descripcion" at bounding box center [213, 175] width 216 height 9
type input "ASISTENCIA"
click at [210, 203] on input "Seleccionar Archivo" at bounding box center [242, 202] width 135 height 10
type input "C:\fakepath\[PERSON_NAME] [DATE].pdf"
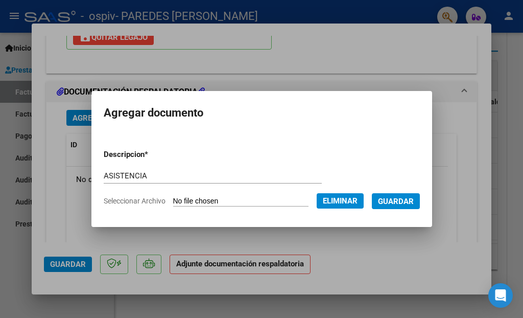
click at [399, 203] on span "Guardar" at bounding box center [396, 201] width 36 height 9
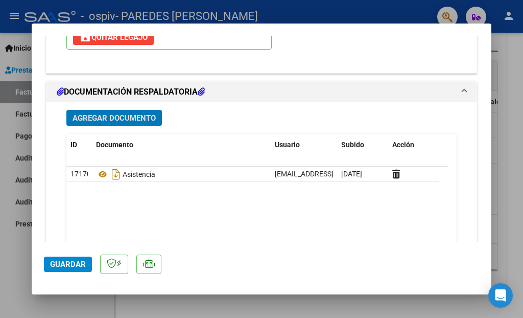
click at [113, 113] on span "Agregar Documento" at bounding box center [114, 117] width 83 height 9
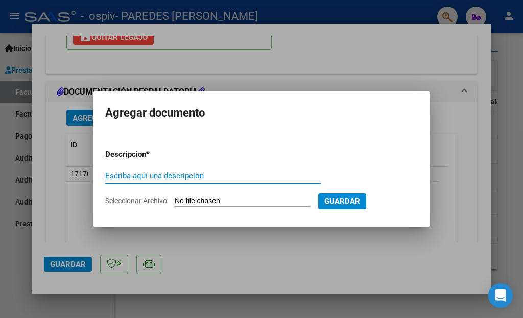
click at [187, 173] on input "Escriba aquí una descripcion" at bounding box center [213, 175] width 216 height 9
type input "AUTORIZACION"
click at [208, 198] on input "Seleccionar Archivo" at bounding box center [242, 202] width 135 height 10
click at [371, 67] on div at bounding box center [261, 159] width 523 height 318
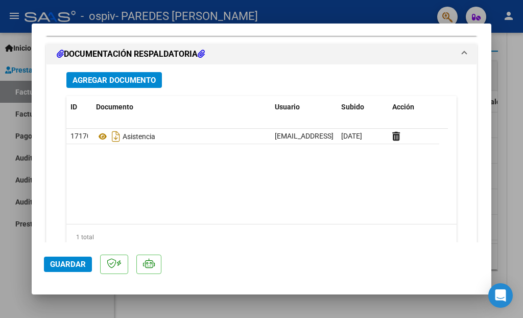
scroll to position [1164, 0]
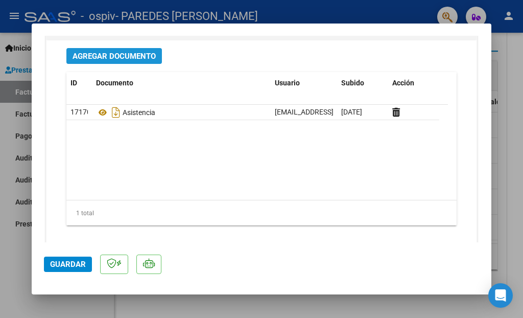
click at [141, 52] on span "Agregar Documento" at bounding box center [114, 56] width 83 height 9
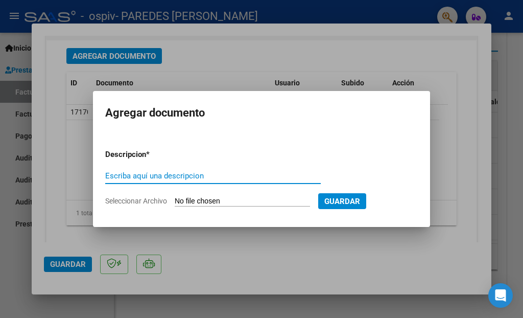
click at [258, 177] on input "Escriba aquí una descripcion" at bounding box center [213, 175] width 216 height 9
type input "AUTORIZACION"
click at [266, 201] on input "Seleccionar Archivo" at bounding box center [242, 202] width 135 height 10
type input "C:\fakepath\[PERSON_NAME] 2025.pdf"
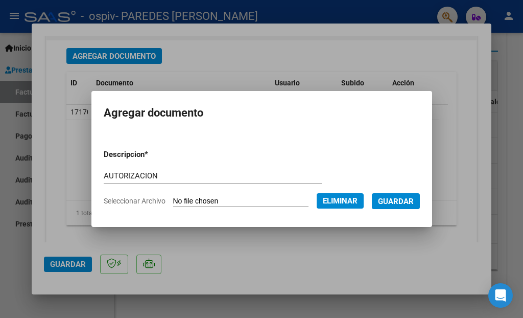
click at [408, 197] on span "Guardar" at bounding box center [396, 201] width 36 height 9
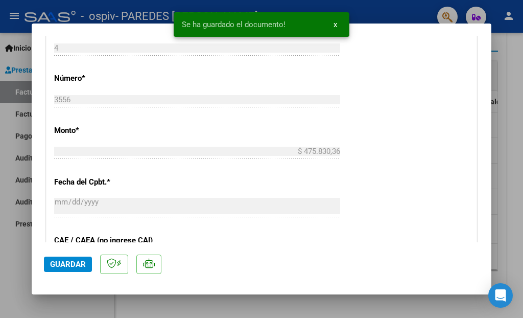
scroll to position [258, 0]
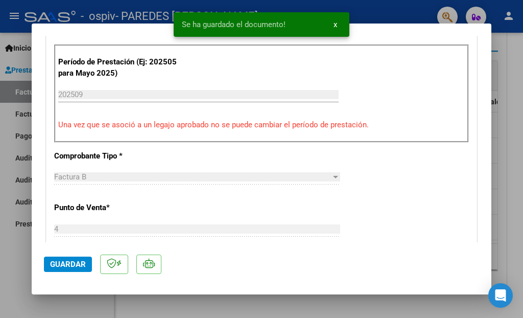
click at [69, 262] on span "Guardar" at bounding box center [68, 263] width 36 height 9
click at [509, 78] on div at bounding box center [261, 159] width 523 height 318
type input "$ 0,00"
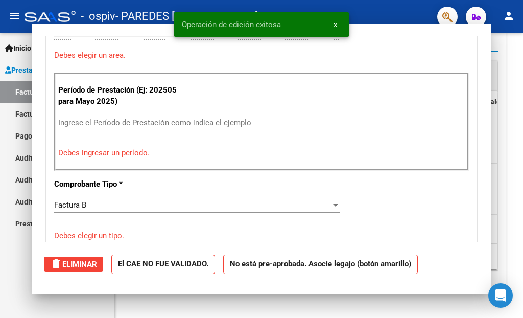
scroll to position [264, 0]
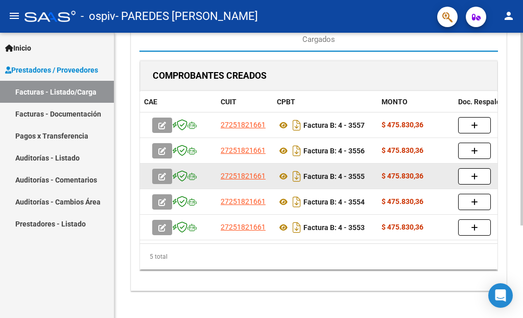
click at [164, 174] on icon "button" at bounding box center [162, 177] width 8 height 8
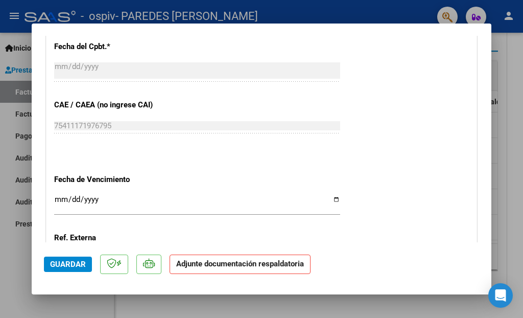
scroll to position [586, 0]
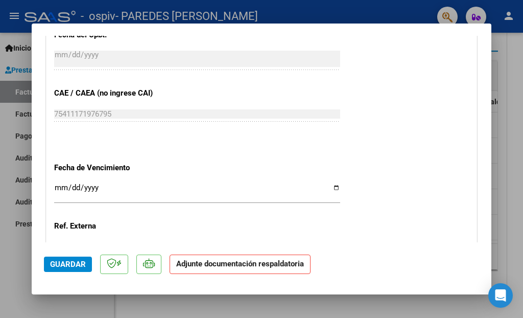
click at [332, 183] on input "Ingresar la fecha" at bounding box center [197, 191] width 286 height 16
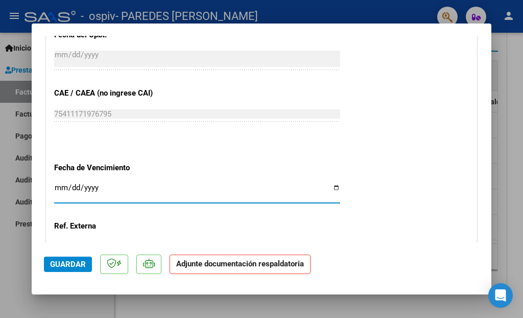
type input "[DATE]"
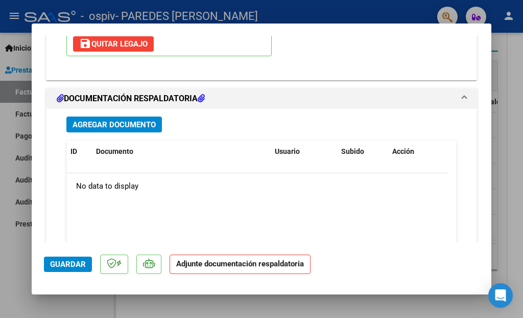
scroll to position [1120, 0]
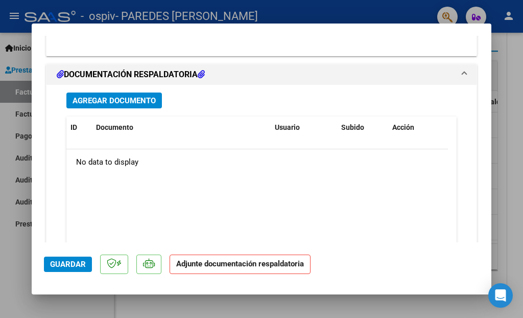
click at [148, 96] on span "Agregar Documento" at bounding box center [114, 100] width 83 height 9
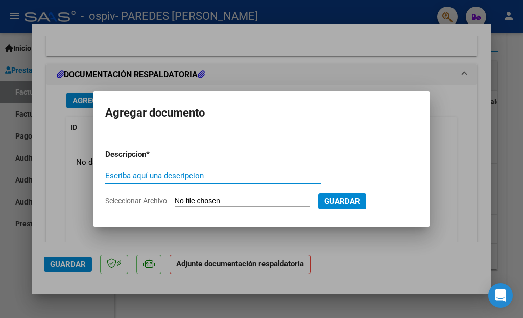
click at [188, 173] on input "Escriba aquí una descripcion" at bounding box center [213, 175] width 216 height 9
type input "ASISTENCIA"
click at [236, 201] on input "Seleccionar Archivo" at bounding box center [242, 202] width 135 height 10
type input "C:\fakepath\[PERSON_NAME].pdf"
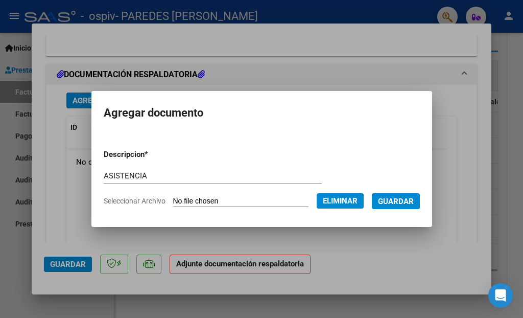
click at [417, 206] on button "Guardar" at bounding box center [396, 201] width 48 height 16
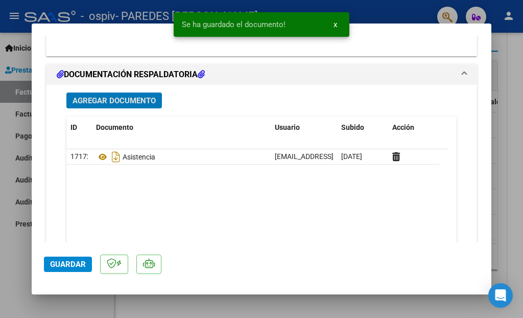
click at [131, 96] on span "Agregar Documento" at bounding box center [114, 100] width 83 height 9
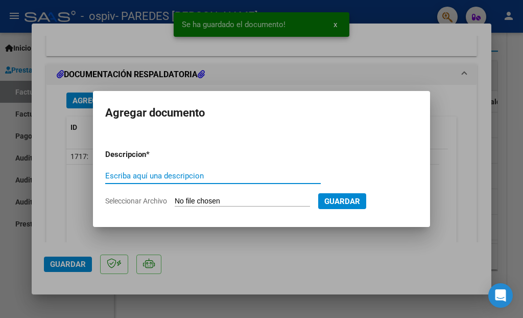
click at [212, 173] on input "Escriba aquí una descripcion" at bounding box center [213, 175] width 216 height 9
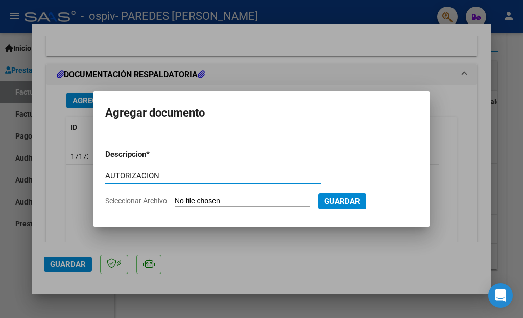
type input "AUTORIZACION"
click at [226, 199] on input "Seleccionar Archivo" at bounding box center [242, 202] width 135 height 10
type input "C:\fakepath\[PERSON_NAME] 2025.pdf"
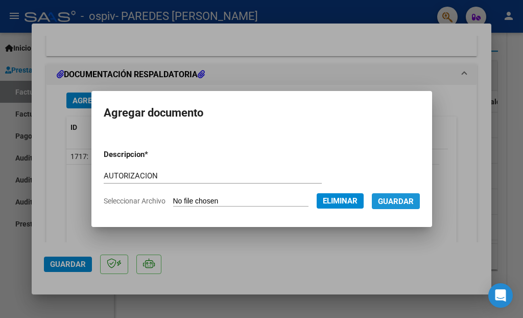
click at [406, 200] on span "Guardar" at bounding box center [396, 201] width 36 height 9
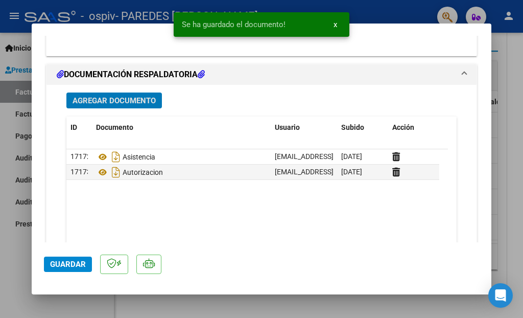
click at [61, 268] on span "Guardar" at bounding box center [68, 263] width 36 height 9
click at [512, 163] on div at bounding box center [261, 159] width 523 height 318
type input "$ 0,00"
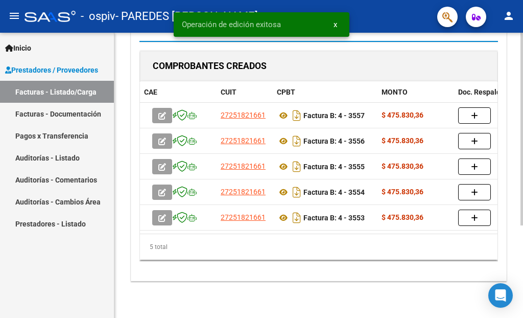
scroll to position [135, 0]
click at [523, 139] on div at bounding box center [521, 129] width 3 height 193
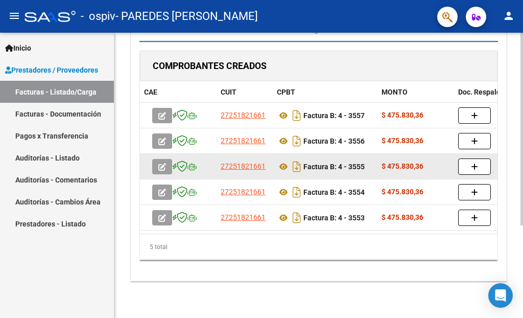
click at [163, 163] on icon "button" at bounding box center [162, 167] width 8 height 8
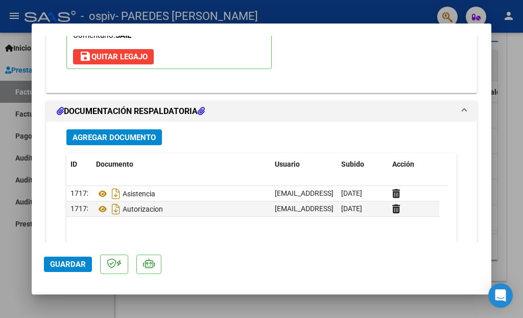
click at [512, 113] on div at bounding box center [261, 159] width 523 height 318
type input "$ 0,00"
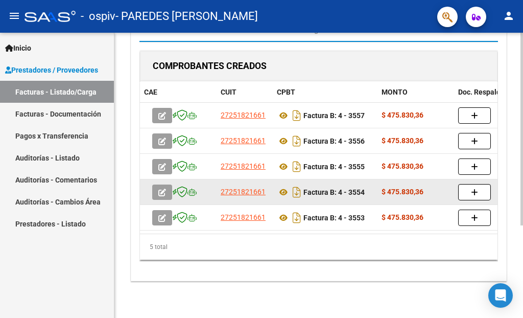
click at [164, 188] on icon "button" at bounding box center [162, 192] width 8 height 8
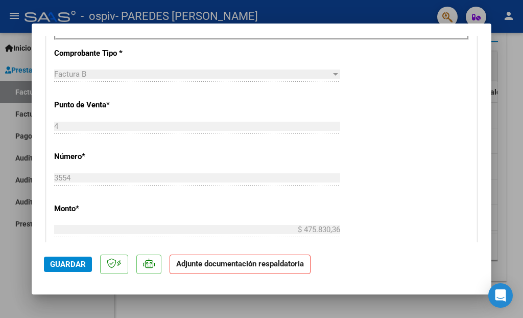
scroll to position [541, 0]
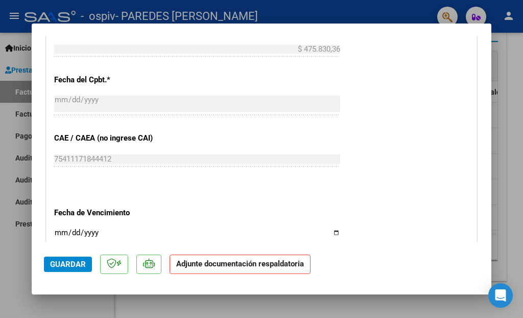
click at [328, 228] on input "Ingresar la fecha" at bounding box center [197, 236] width 286 height 16
type input "[DATE]"
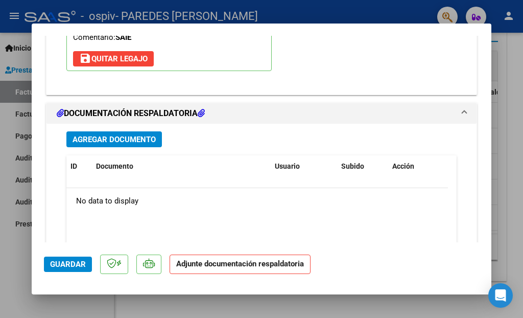
scroll to position [1083, 0]
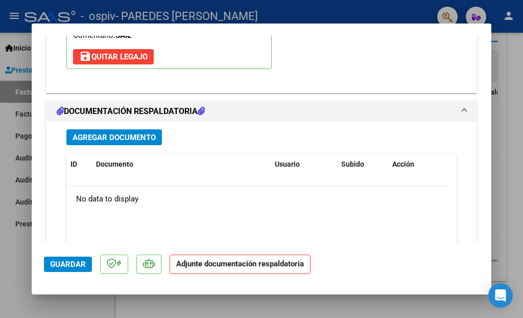
click at [112, 133] on span "Agregar Documento" at bounding box center [114, 137] width 83 height 9
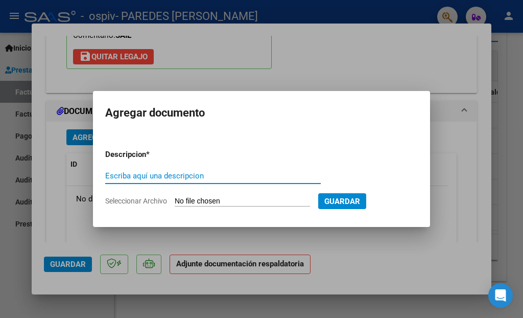
click at [165, 178] on input "Escriba aquí una descripcion" at bounding box center [213, 175] width 216 height 9
click at [329, 63] on div at bounding box center [261, 159] width 523 height 318
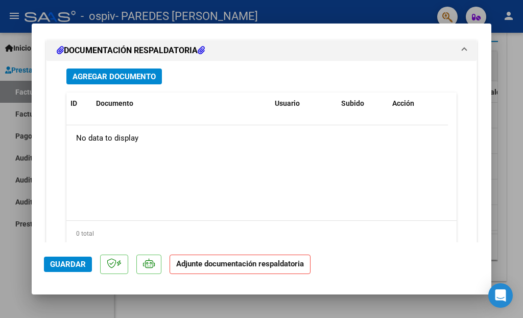
scroll to position [1164, 0]
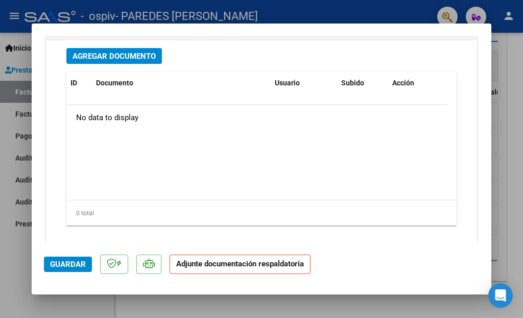
click at [125, 52] on span "Agregar Documento" at bounding box center [114, 56] width 83 height 9
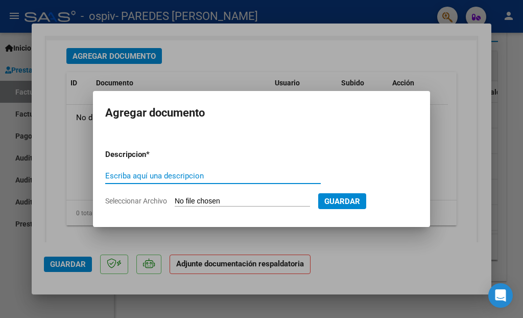
click at [202, 170] on div "Escriba aquí una descripcion" at bounding box center [213, 175] width 216 height 15
click at [206, 179] on input "Escriba aquí una descripcion" at bounding box center [213, 175] width 216 height 9
type input "ASISTENCIA"
click at [225, 199] on input "Seleccionar Archivo" at bounding box center [242, 202] width 135 height 10
type input "C:\fakepath\[PERSON_NAME] F.pdf"
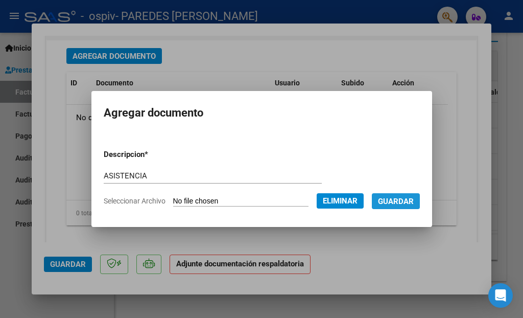
click at [410, 195] on button "Guardar" at bounding box center [396, 201] width 48 height 16
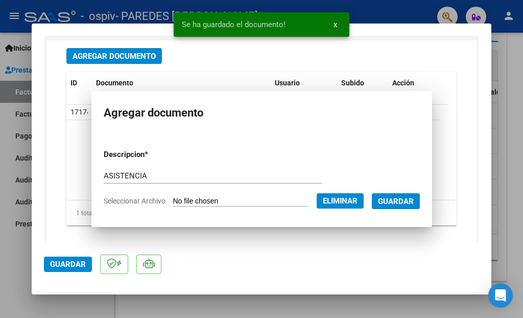
scroll to position [1161, 0]
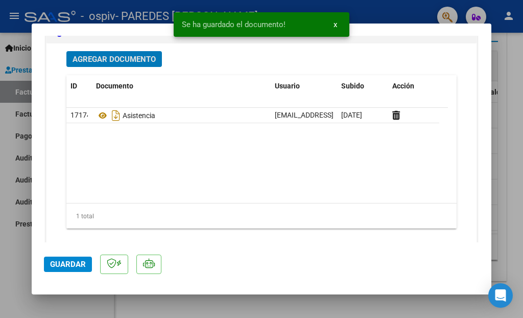
click at [142, 55] on span "Agregar Documento" at bounding box center [114, 59] width 83 height 9
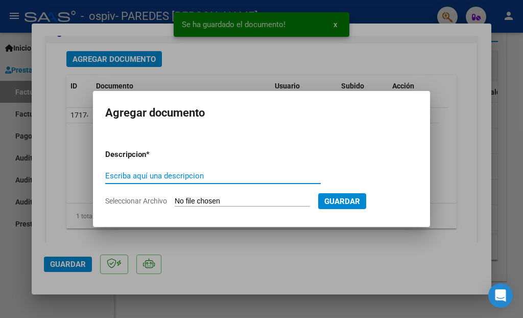
click at [229, 173] on input "Escriba aquí una descripcion" at bounding box center [213, 175] width 216 height 9
type input "AUTORIZACION"
click at [236, 204] on input "Seleccionar Archivo" at bounding box center [242, 202] width 135 height 10
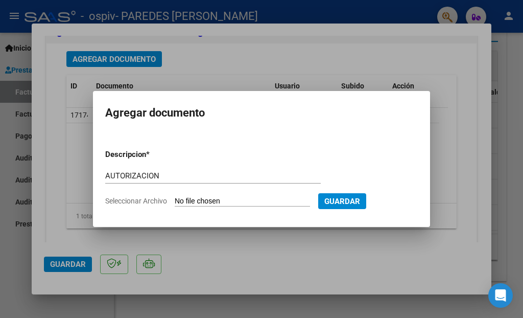
type input "C:\fakepath\autorización 2025 [PERSON_NAME] FRENCHEZCO.pdf"
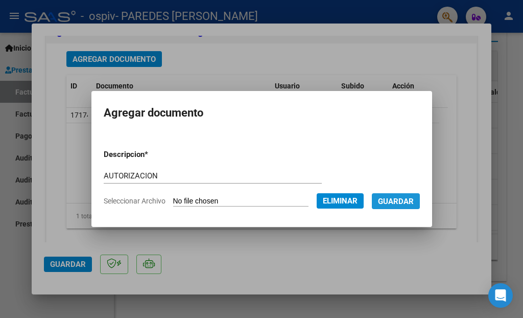
click at [402, 197] on span "Guardar" at bounding box center [396, 201] width 36 height 9
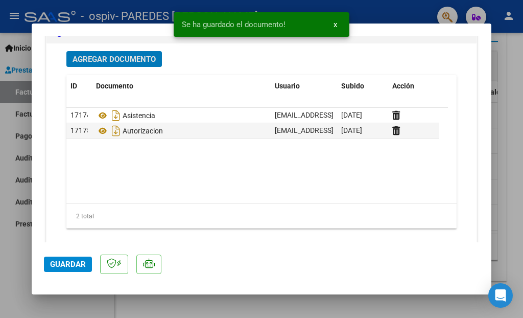
click at [63, 266] on span "Guardar" at bounding box center [68, 263] width 36 height 9
click at [504, 108] on div at bounding box center [261, 159] width 523 height 318
type input "$ 0,00"
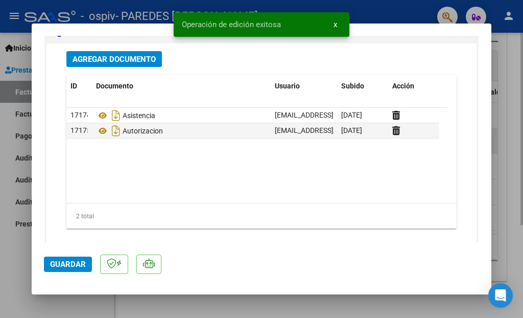
scroll to position [1049, 0]
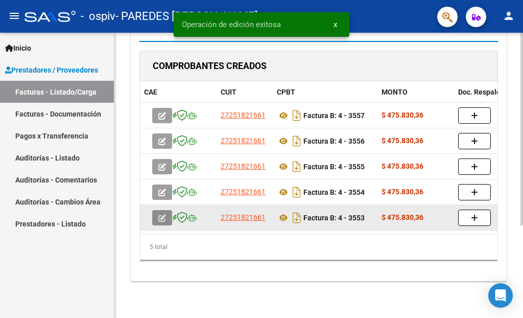
click at [163, 214] on icon "button" at bounding box center [162, 218] width 8 height 8
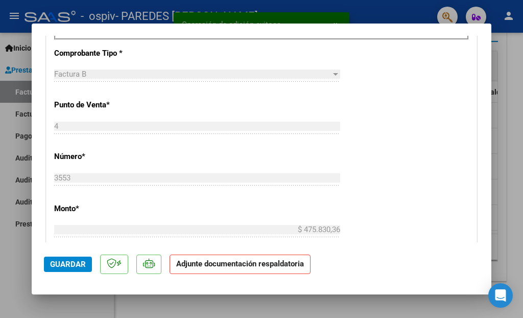
scroll to position [541, 0]
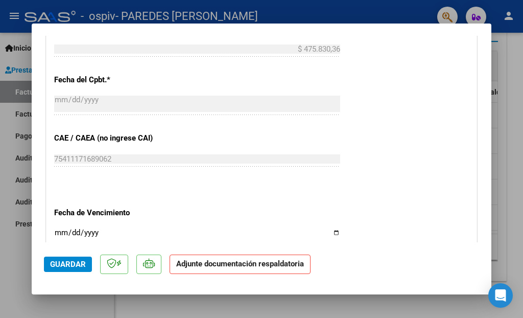
click at [333, 228] on input "Ingresar la fecha" at bounding box center [197, 236] width 286 height 16
type input "[DATE]"
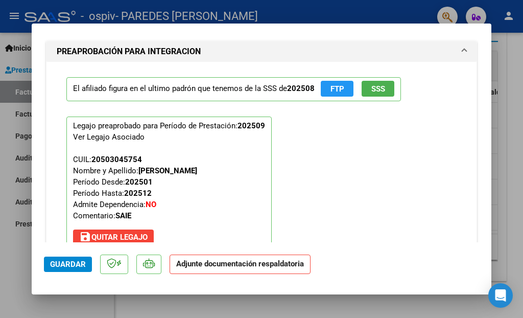
scroll to position [1083, 0]
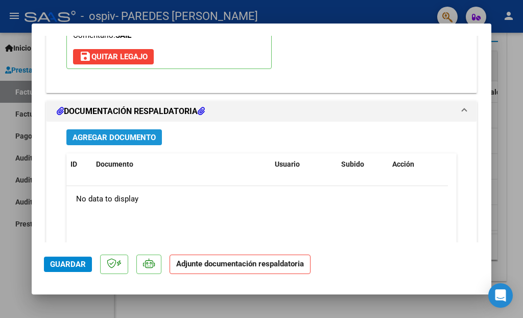
click at [149, 133] on span "Agregar Documento" at bounding box center [114, 137] width 83 height 9
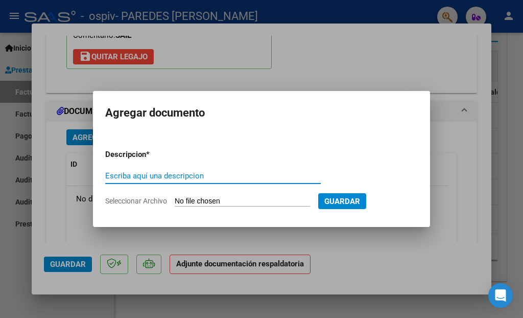
click at [211, 174] on input "Escriba aquí una descripcion" at bounding box center [213, 175] width 216 height 9
type input "ASISTENCIA"
click at [225, 204] on input "Seleccionar Archivo" at bounding box center [242, 202] width 135 height 10
type input "C:\fakepath\[PERSON_NAME].pdf"
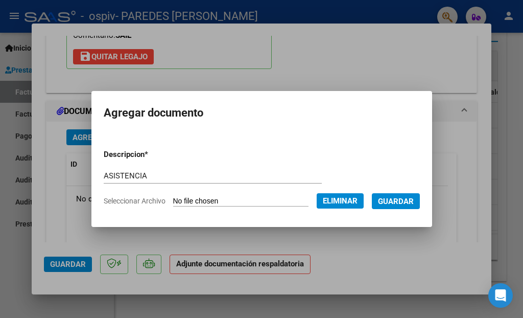
click at [401, 201] on span "Guardar" at bounding box center [396, 201] width 36 height 9
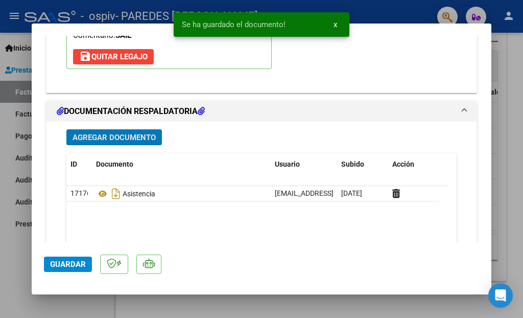
click at [98, 133] on span "Agregar Documento" at bounding box center [114, 137] width 83 height 9
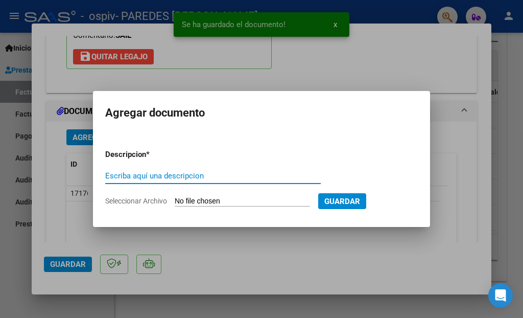
click at [172, 172] on input "Escriba aquí una descripcion" at bounding box center [213, 175] width 216 height 9
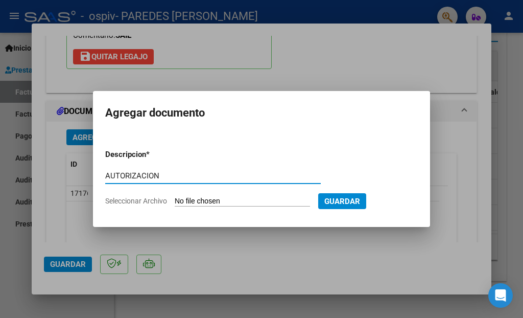
type input "AUTORIZACION"
click at [227, 203] on input "Seleccionar Archivo" at bounding box center [242, 202] width 135 height 10
type input "C:\fakepath\[PERSON_NAME] _ Autorización 2025.pdf"
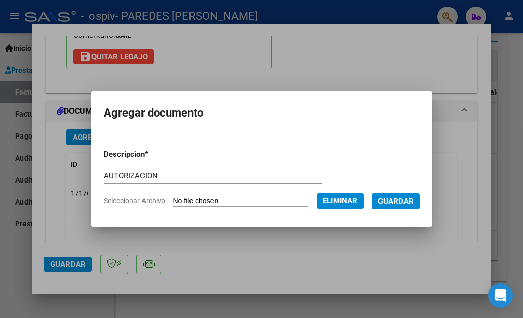
click at [401, 198] on span "Guardar" at bounding box center [396, 201] width 36 height 9
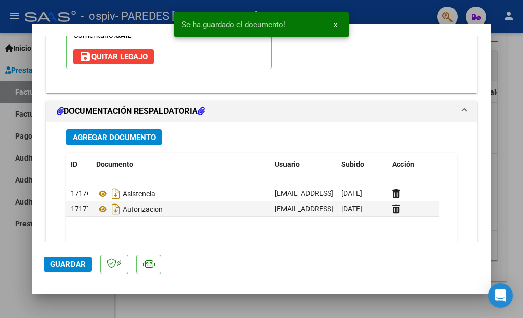
scroll to position [891, 0]
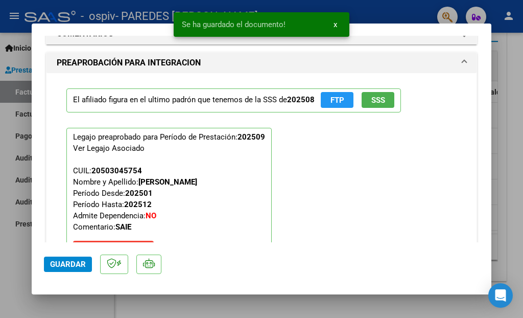
click at [73, 265] on span "Guardar" at bounding box center [68, 263] width 36 height 9
click at [510, 121] on div at bounding box center [261, 159] width 523 height 318
type input "$ 0,00"
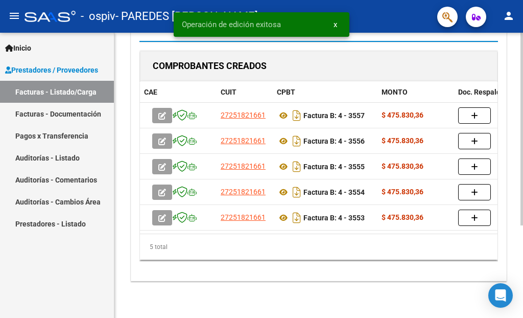
scroll to position [136, 0]
click at [523, 160] on div at bounding box center [521, 129] width 3 height 193
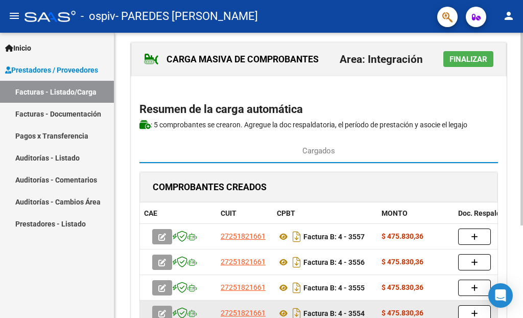
scroll to position [0, 0]
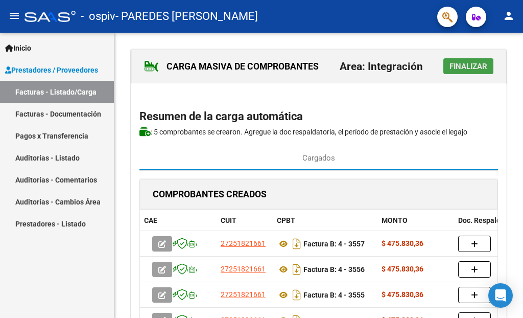
click at [467, 71] on button "Finalizar" at bounding box center [468, 66] width 50 height 16
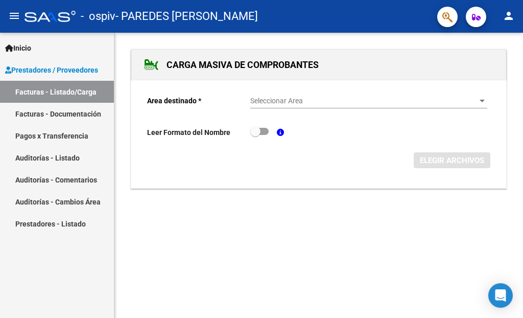
click at [65, 91] on link "Facturas - Listado/Carga" at bounding box center [57, 92] width 114 height 22
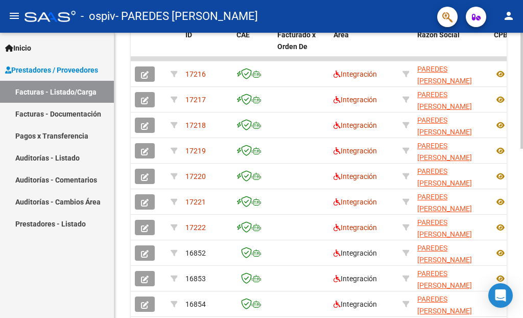
scroll to position [354, 0]
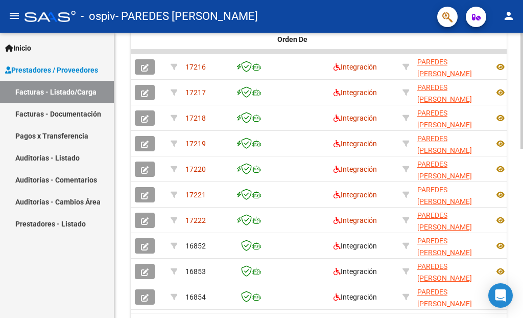
click at [516, 244] on div "Video tutorial PRESTADORES -> Listado de CPBTs Emitidos por Prestadores / Prove…" at bounding box center [319, 24] width 411 height 693
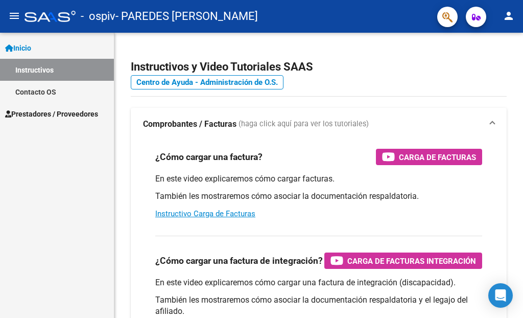
click at [61, 114] on span "Prestadores / Proveedores" at bounding box center [51, 113] width 93 height 11
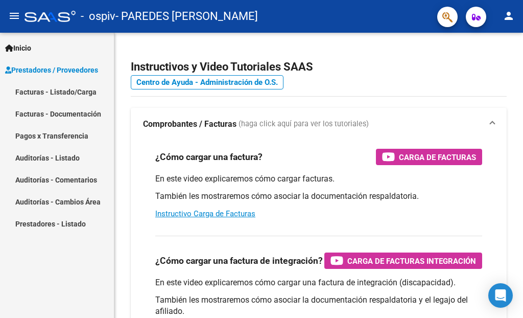
click at [67, 136] on mat-nav-list "Facturas - Listado/Carga Facturas - Documentación Pagos x Transferencia Auditor…" at bounding box center [57, 158] width 114 height 154
click at [76, 91] on link "Facturas - Listado/Carga" at bounding box center [57, 92] width 114 height 22
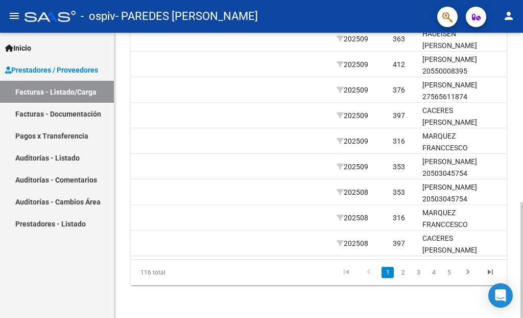
scroll to position [0, 1120]
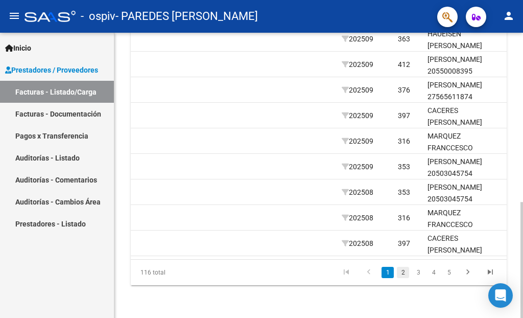
click at [405, 272] on link "2" at bounding box center [403, 272] width 12 height 11
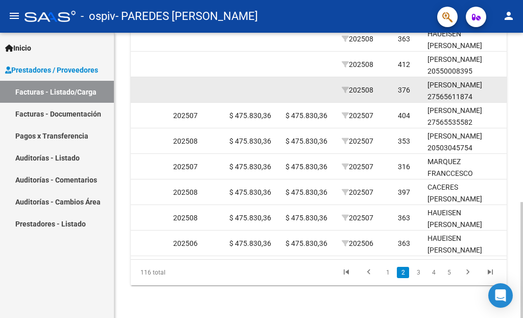
click at [441, 84] on div "[PERSON_NAME] 27565611874" at bounding box center [465, 90] width 74 height 23
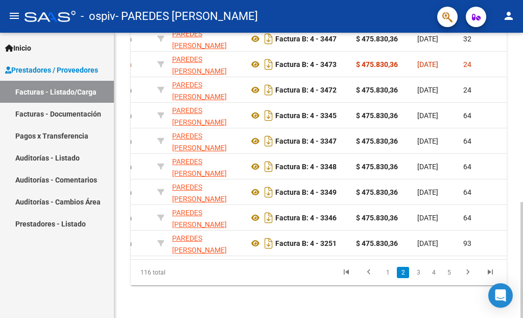
scroll to position [0, 230]
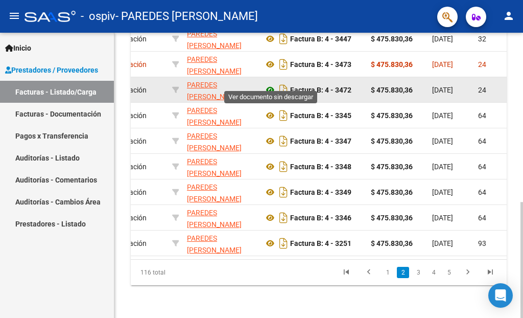
click at [268, 84] on icon at bounding box center [270, 90] width 13 height 12
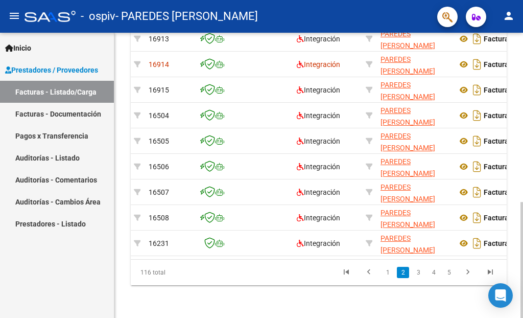
scroll to position [0, 0]
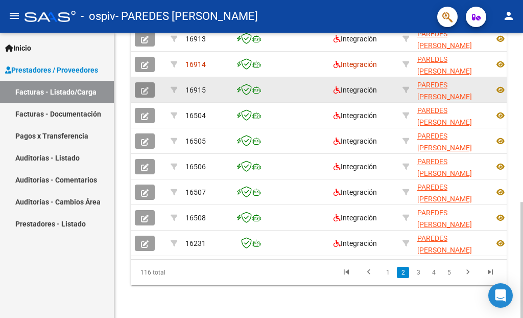
click at [143, 87] on icon "button" at bounding box center [145, 91] width 8 height 8
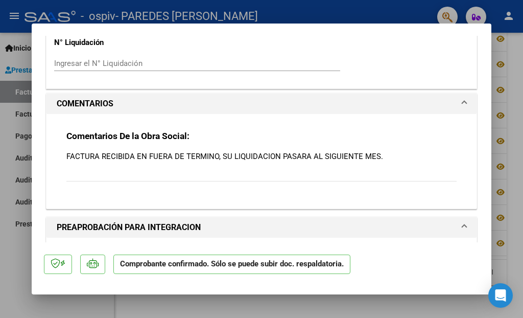
scroll to position [1316, 0]
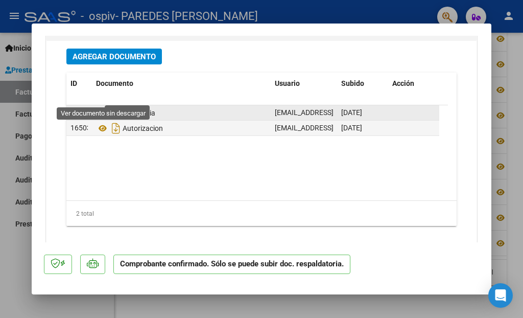
click at [103, 107] on icon at bounding box center [102, 113] width 13 height 12
